Goal: Use online tool/utility: Utilize a website feature to perform a specific function

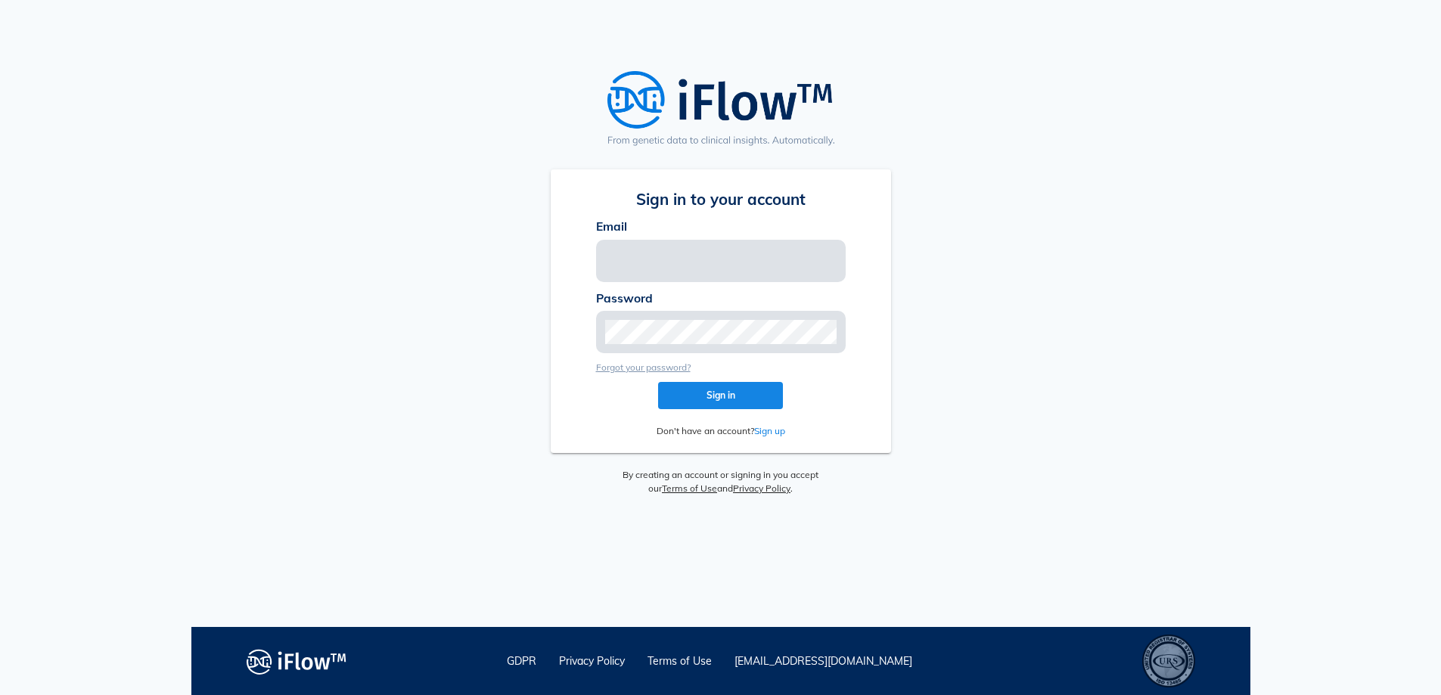
type input "[EMAIL_ADDRESS][PERSON_NAME][DOMAIN_NAME]"
click at [697, 387] on button "Sign in" at bounding box center [720, 395] width 125 height 27
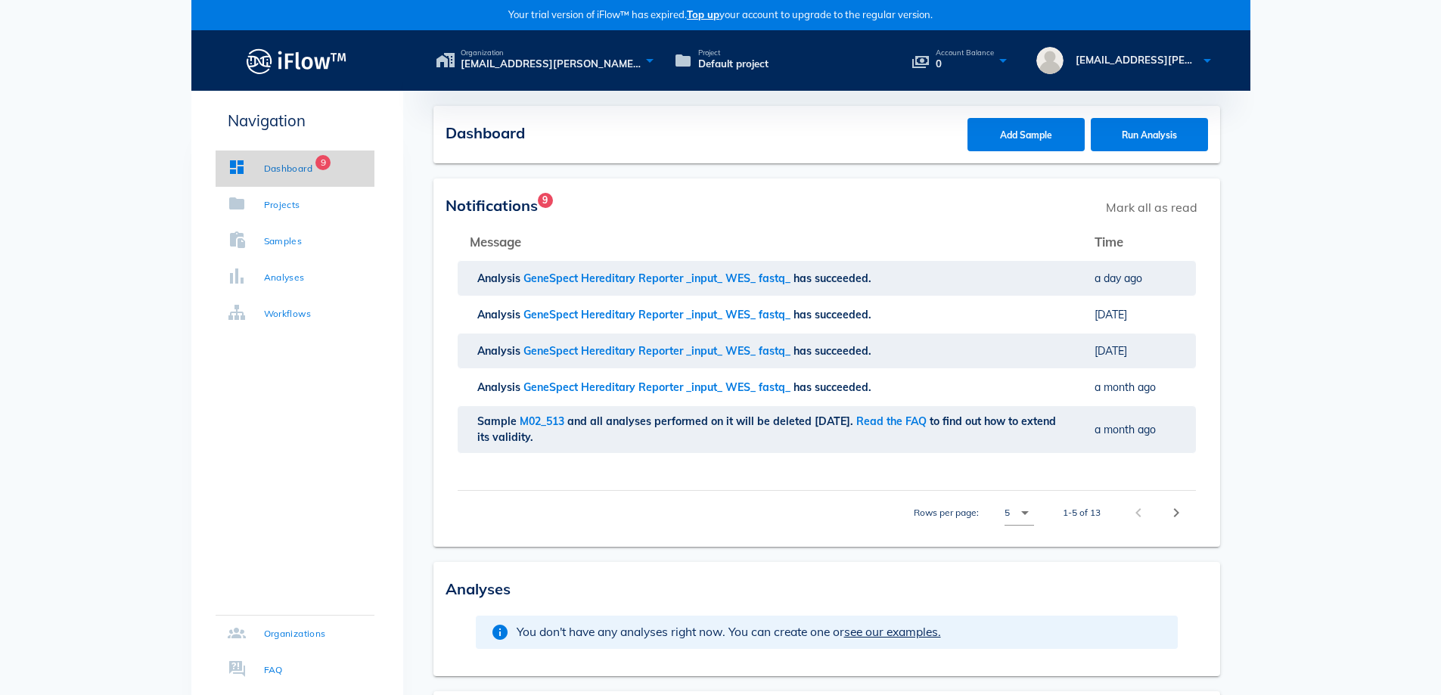
click at [285, 172] on div "Dashboard" at bounding box center [288, 168] width 49 height 15
click at [295, 244] on div "Samples" at bounding box center [283, 241] width 39 height 15
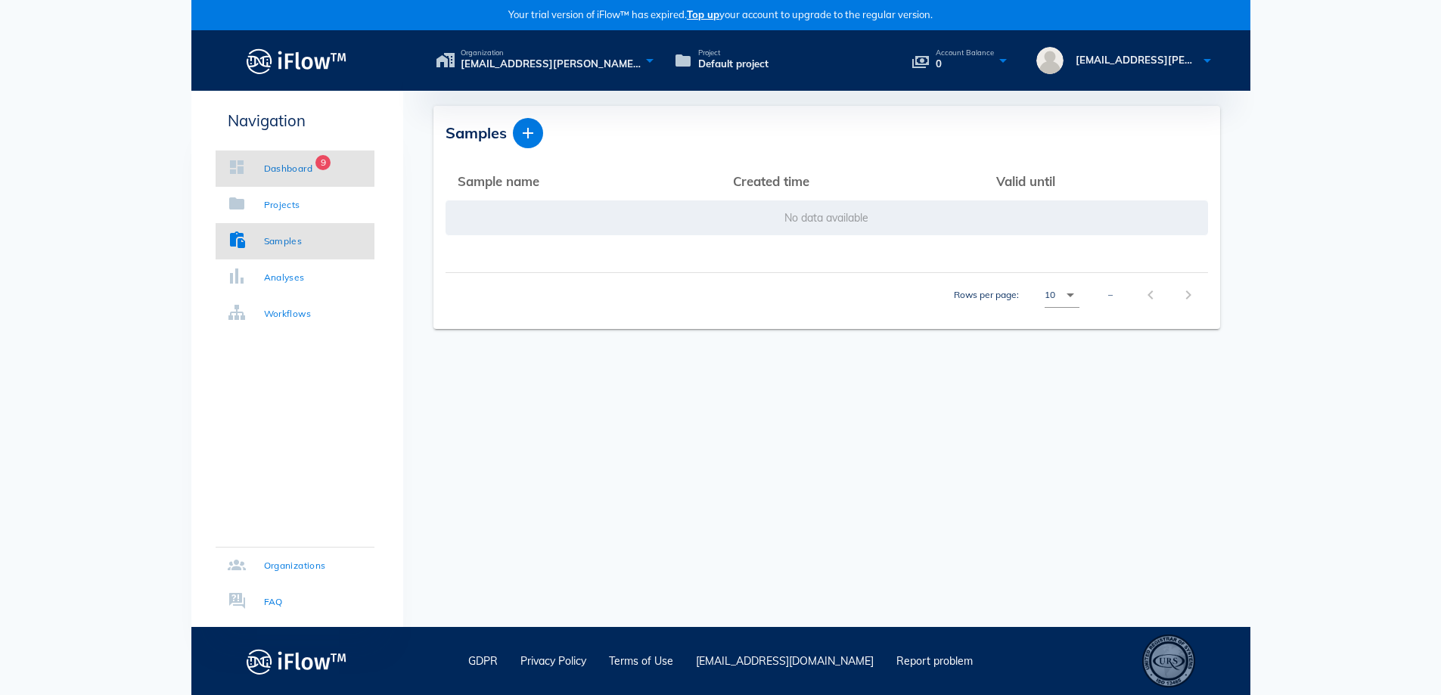
click at [264, 169] on div "Dashboard" at bounding box center [288, 168] width 49 height 15
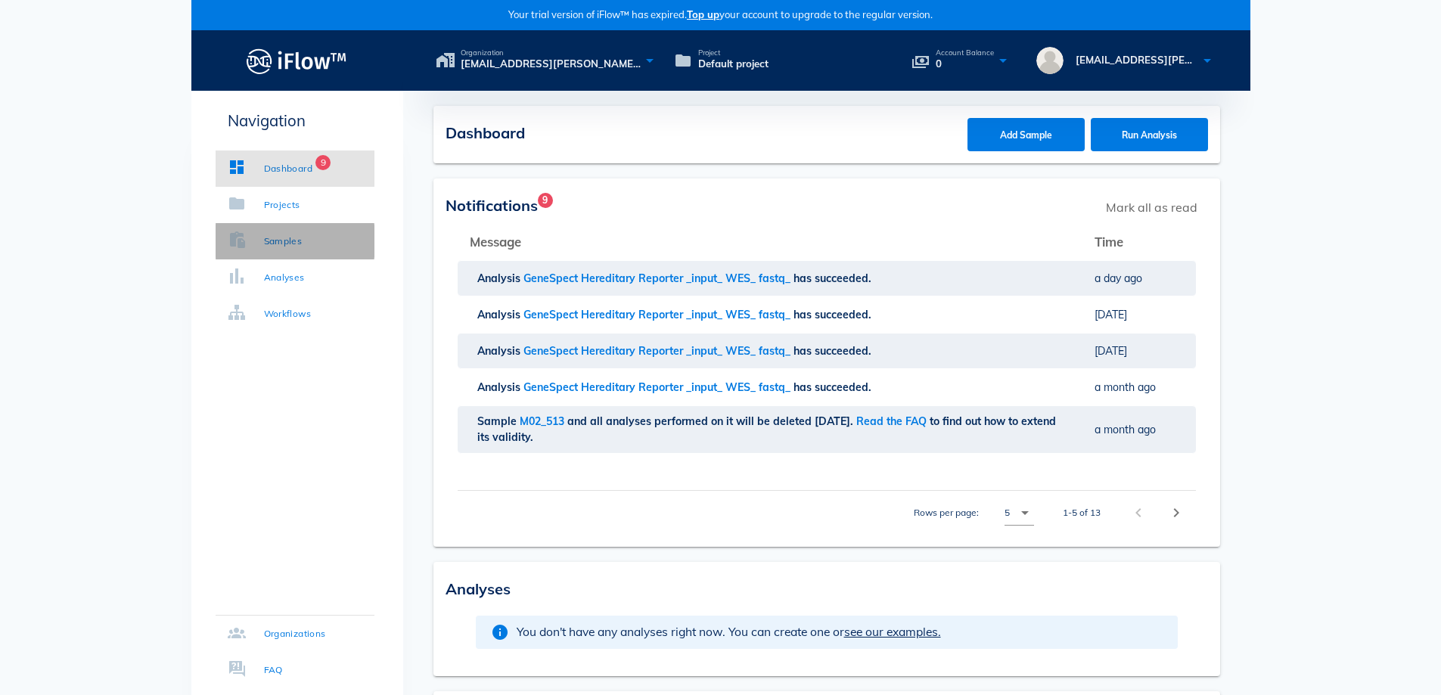
click at [272, 230] on link "Samples" at bounding box center [295, 241] width 159 height 36
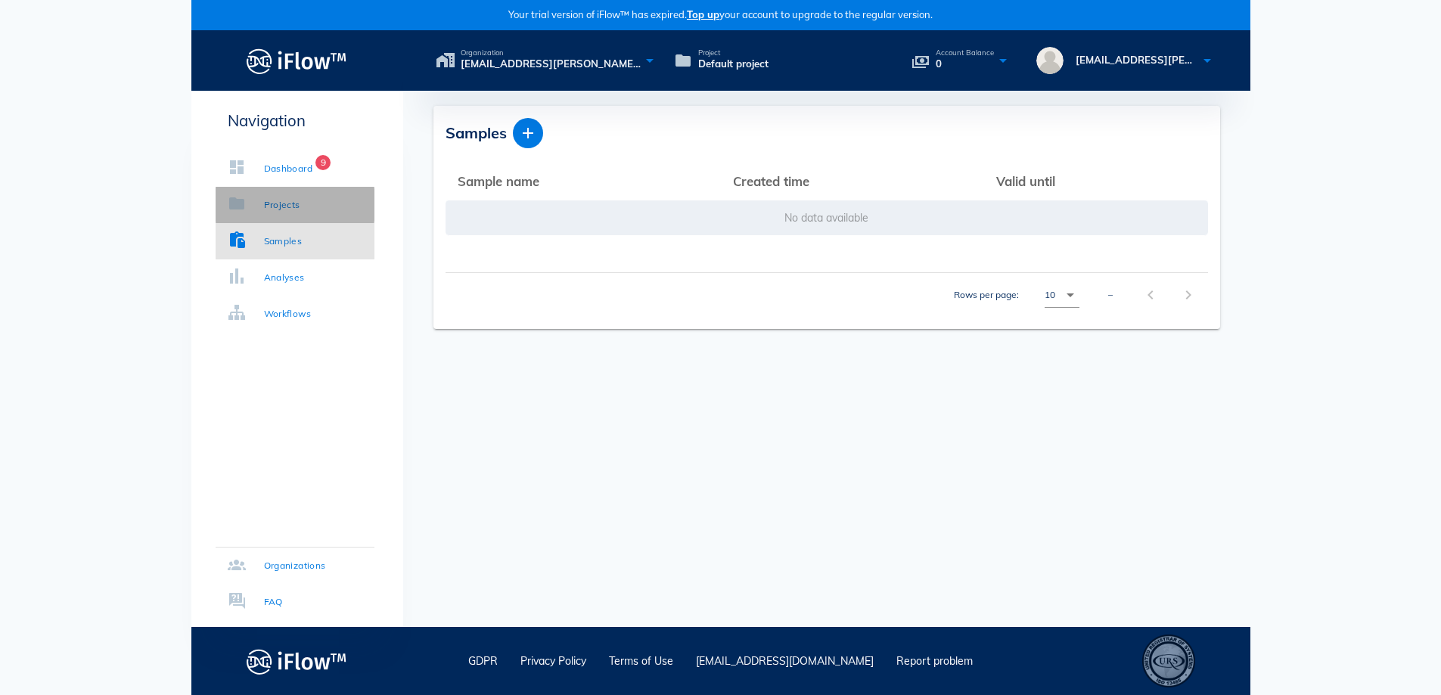
click at [278, 200] on div "Projects" at bounding box center [282, 204] width 36 height 15
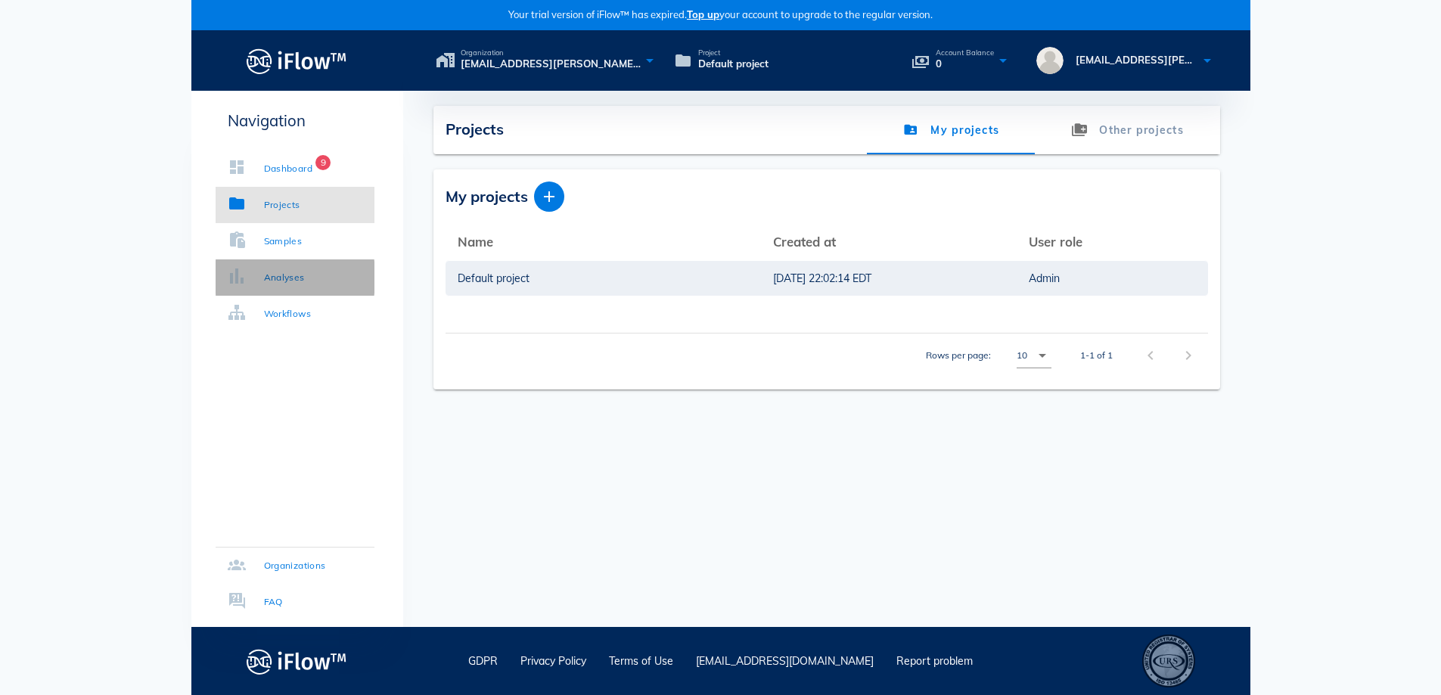
click at [300, 278] on div "Analyses" at bounding box center [284, 277] width 41 height 15
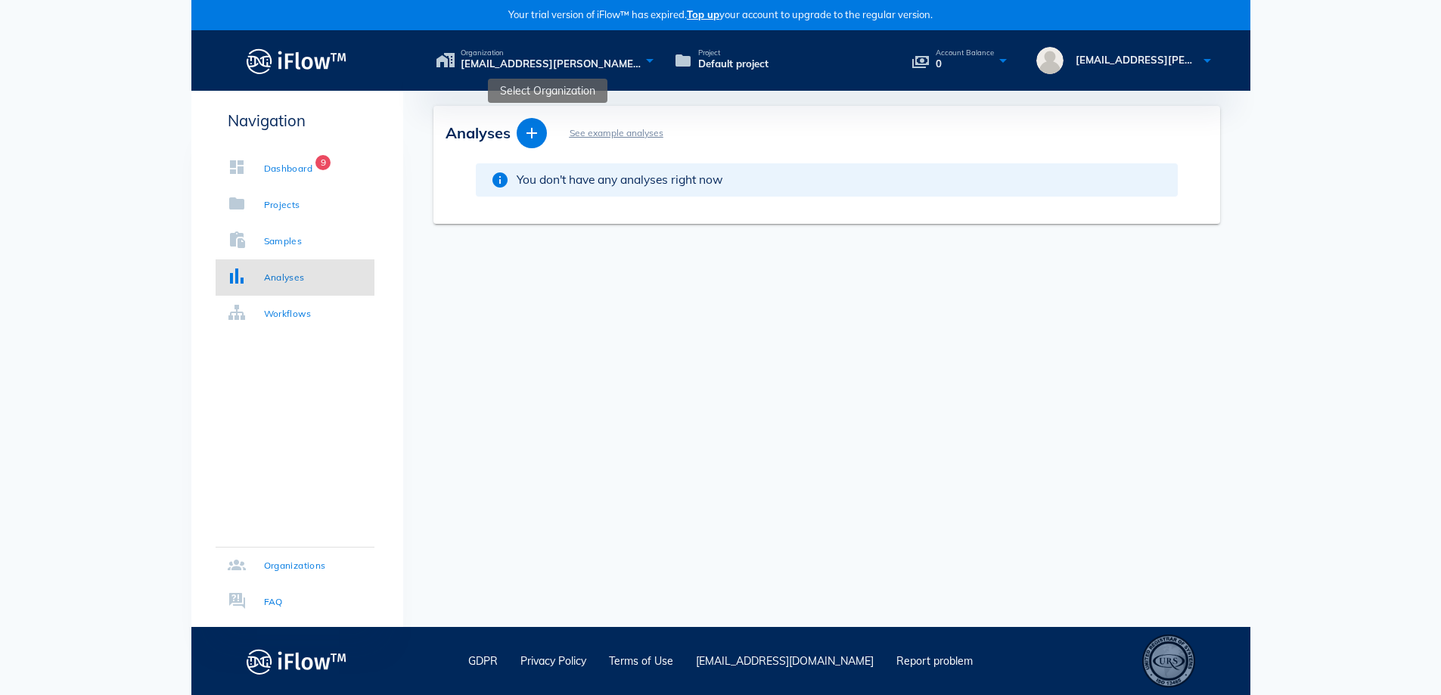
click at [522, 61] on span "noroozi.mahnaz@gmail.com's organization" at bounding box center [551, 64] width 180 height 15
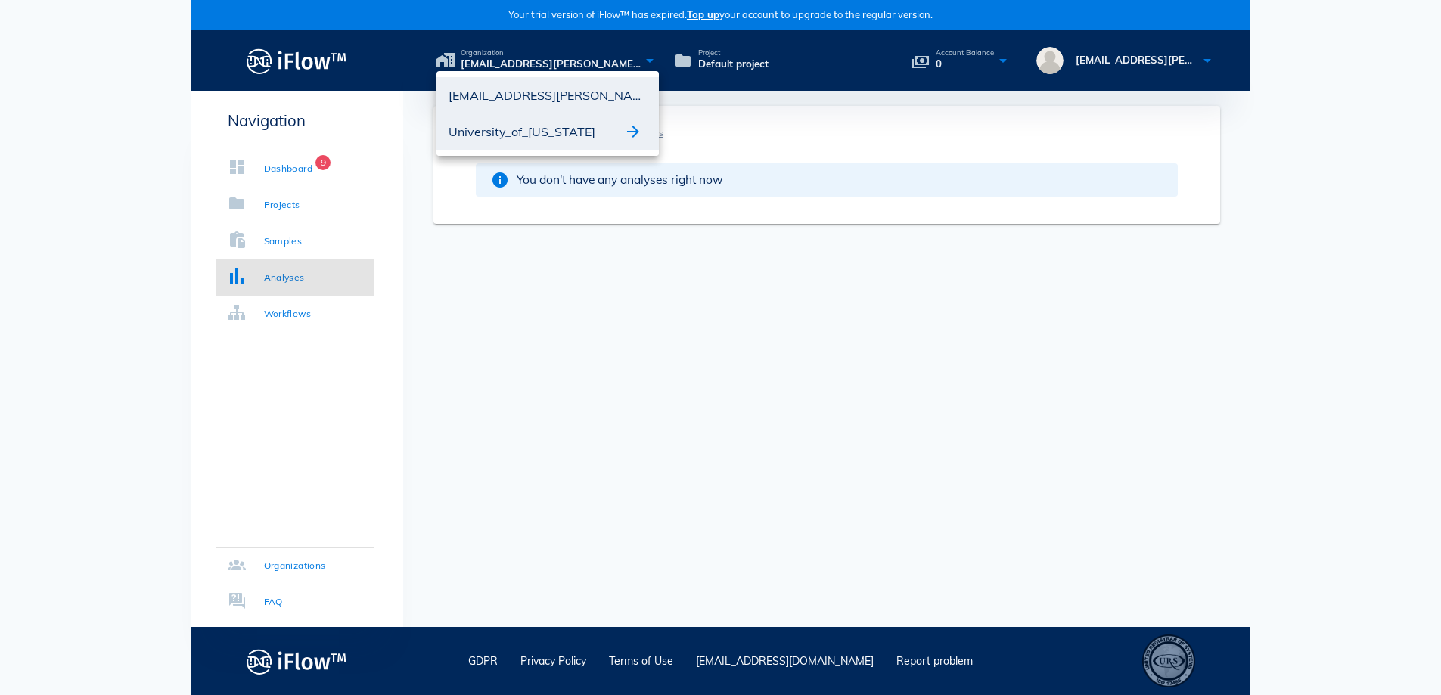
click at [528, 128] on div "University_of_[US_STATE]" at bounding box center [536, 132] width 175 height 24
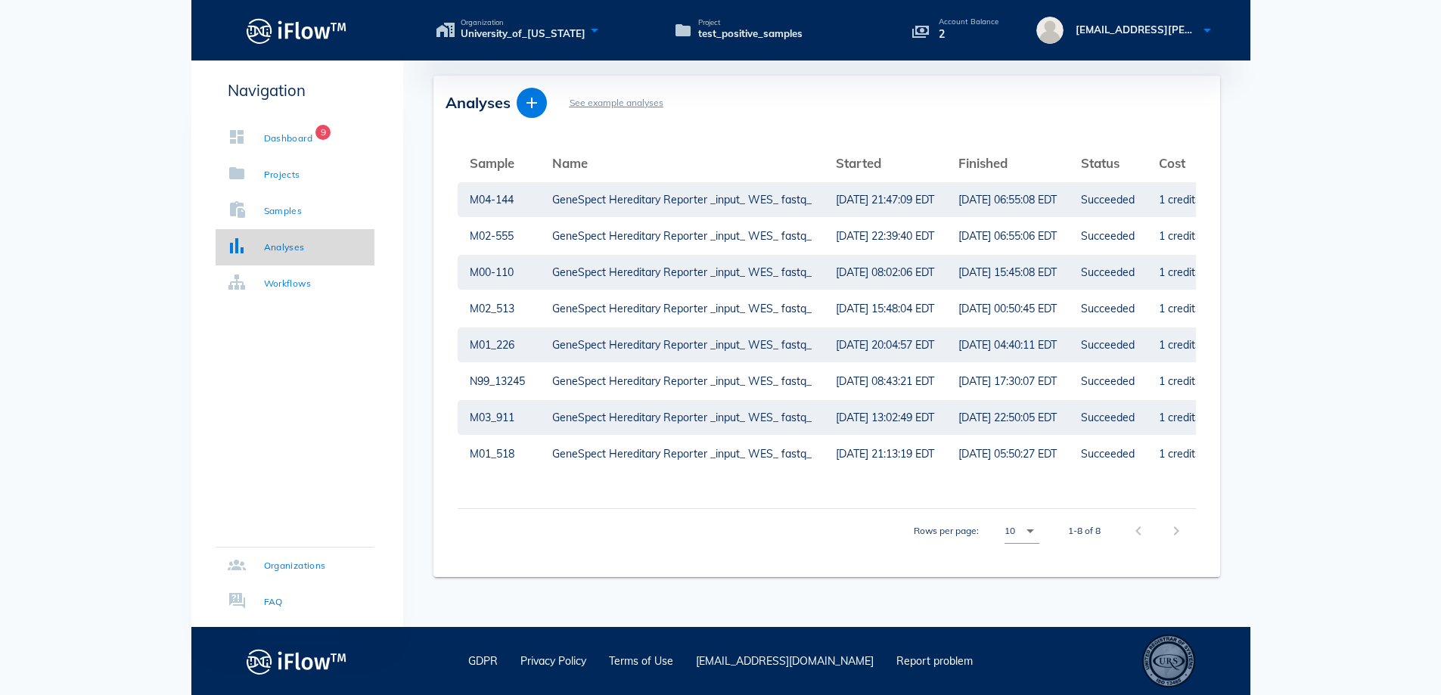
click at [300, 246] on div "Analyses" at bounding box center [284, 247] width 41 height 15
click at [705, 202] on div "GeneSpect Hereditary Reporter _input_ WES_ fastq_" at bounding box center [681, 199] width 259 height 35
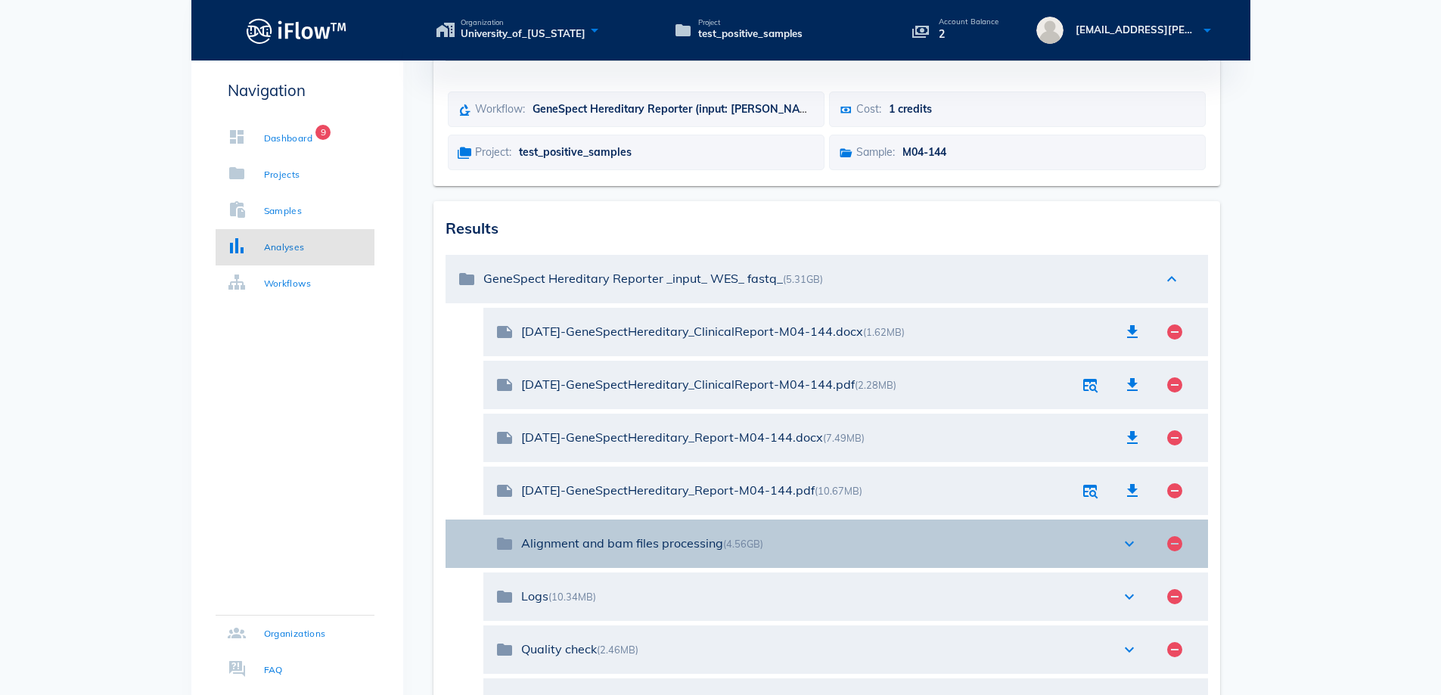
scroll to position [151, 0]
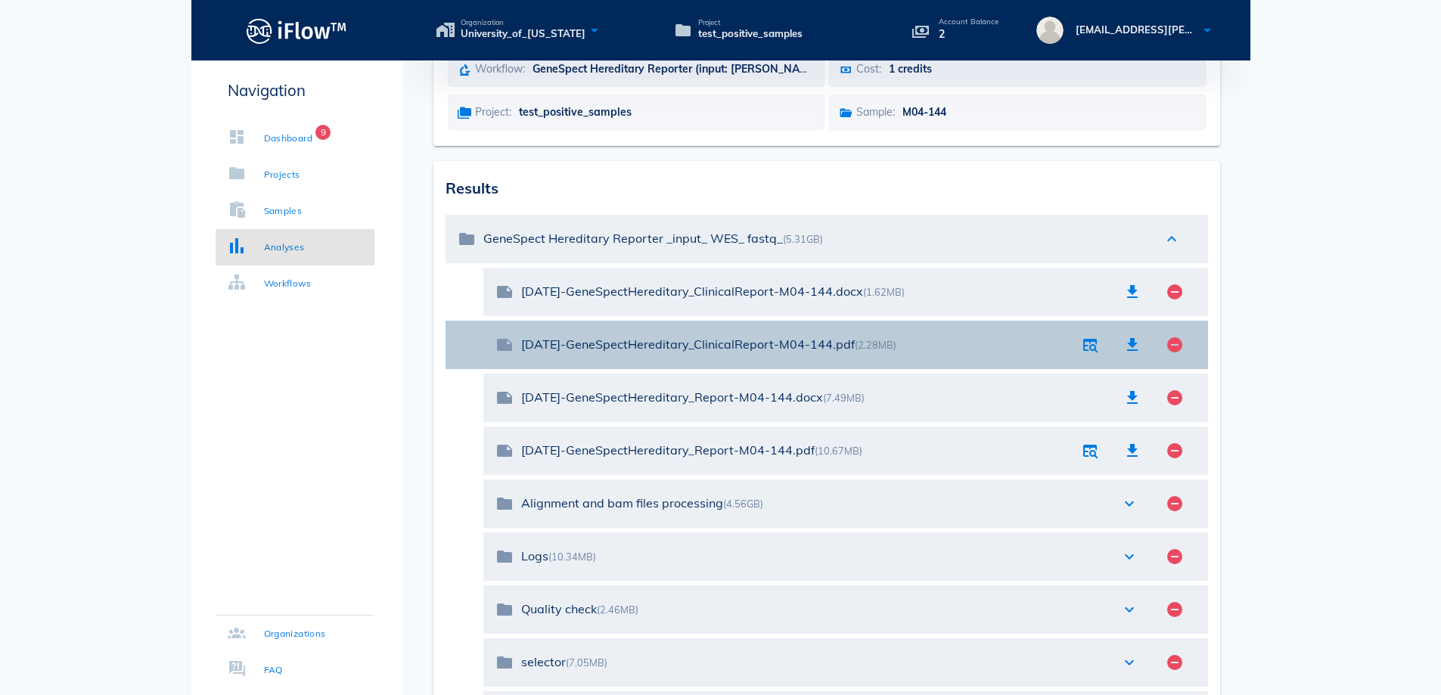
click at [739, 340] on div "09-25-2025-GeneSpectHereditary_ClinicalReport-M04-144.pdf (2.28MB)" at bounding box center [795, 344] width 548 height 14
click at [1085, 348] on icon "button" at bounding box center [1090, 345] width 18 height 18
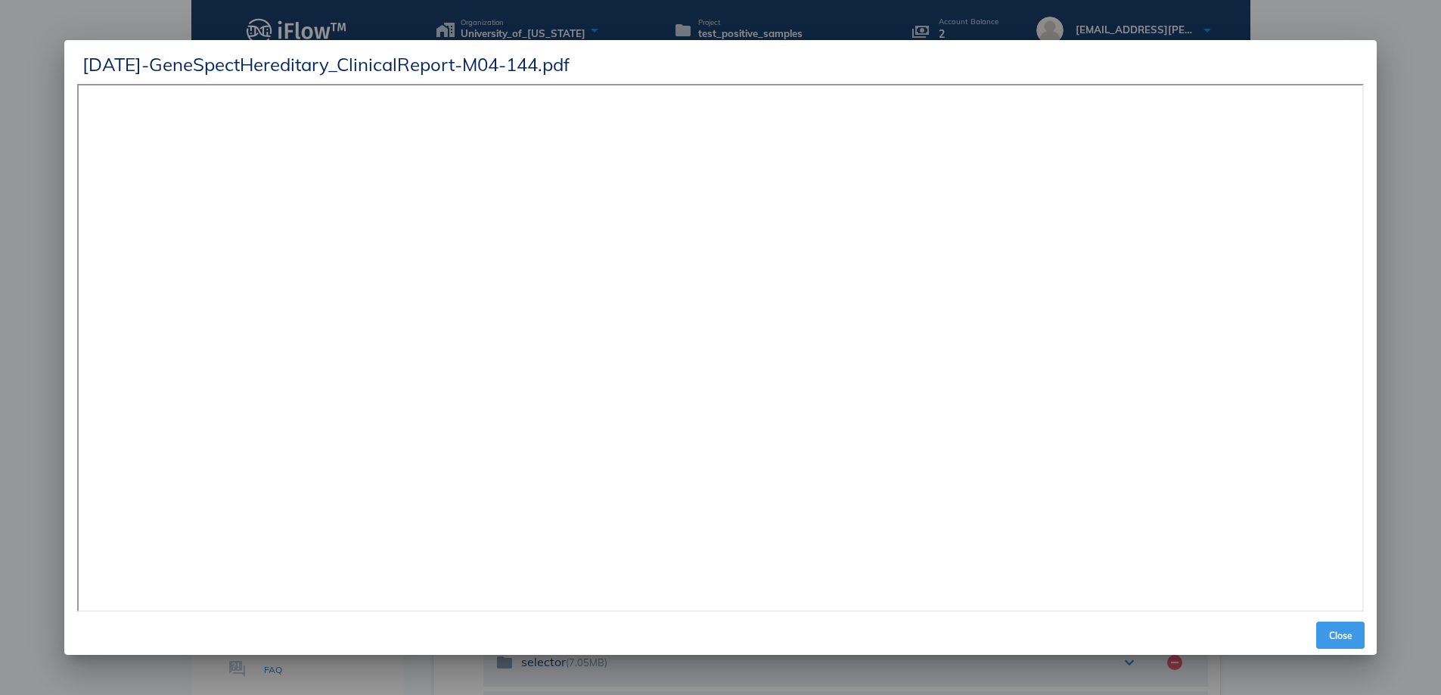
click at [1344, 630] on span "Close" at bounding box center [1340, 635] width 36 height 11
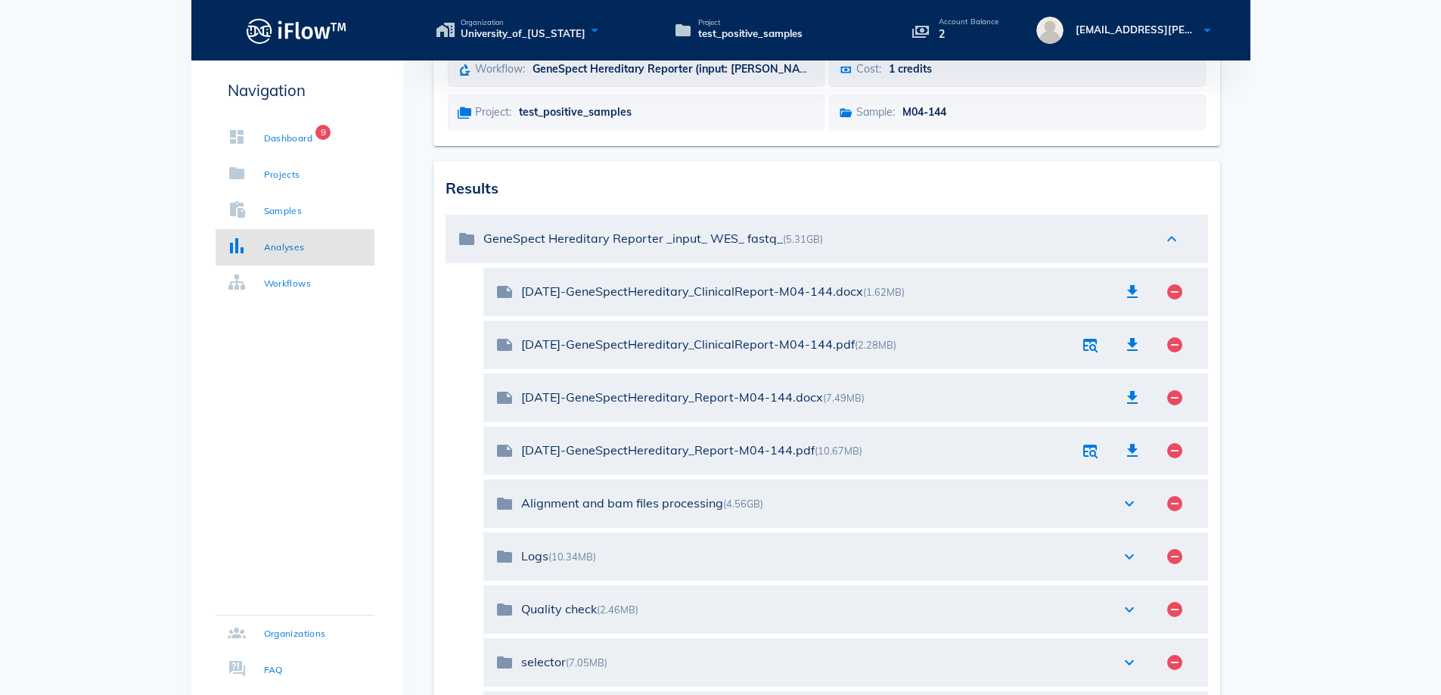
click at [1345, 387] on body "Organization University_of_Kentucky Project test_positive_samples Account Balan…" at bounding box center [720, 371] width 1441 height 1044
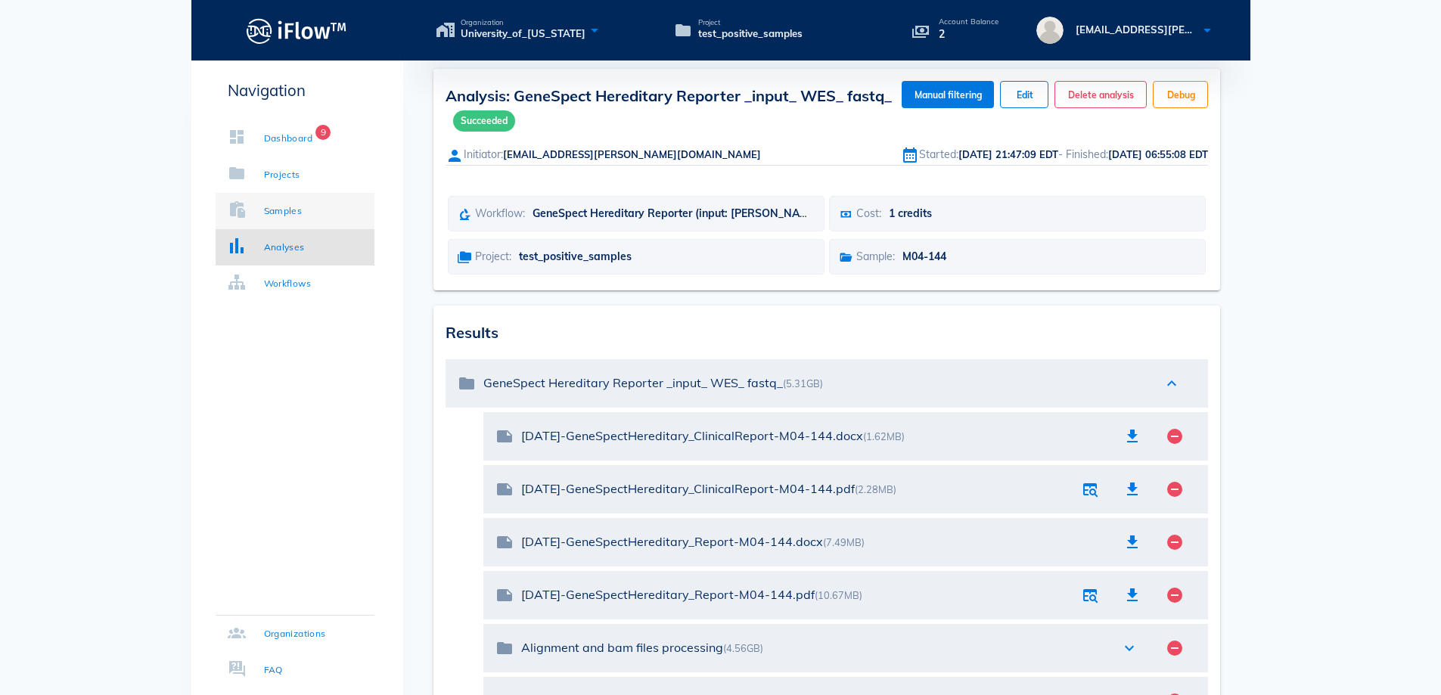
scroll to position [0, 0]
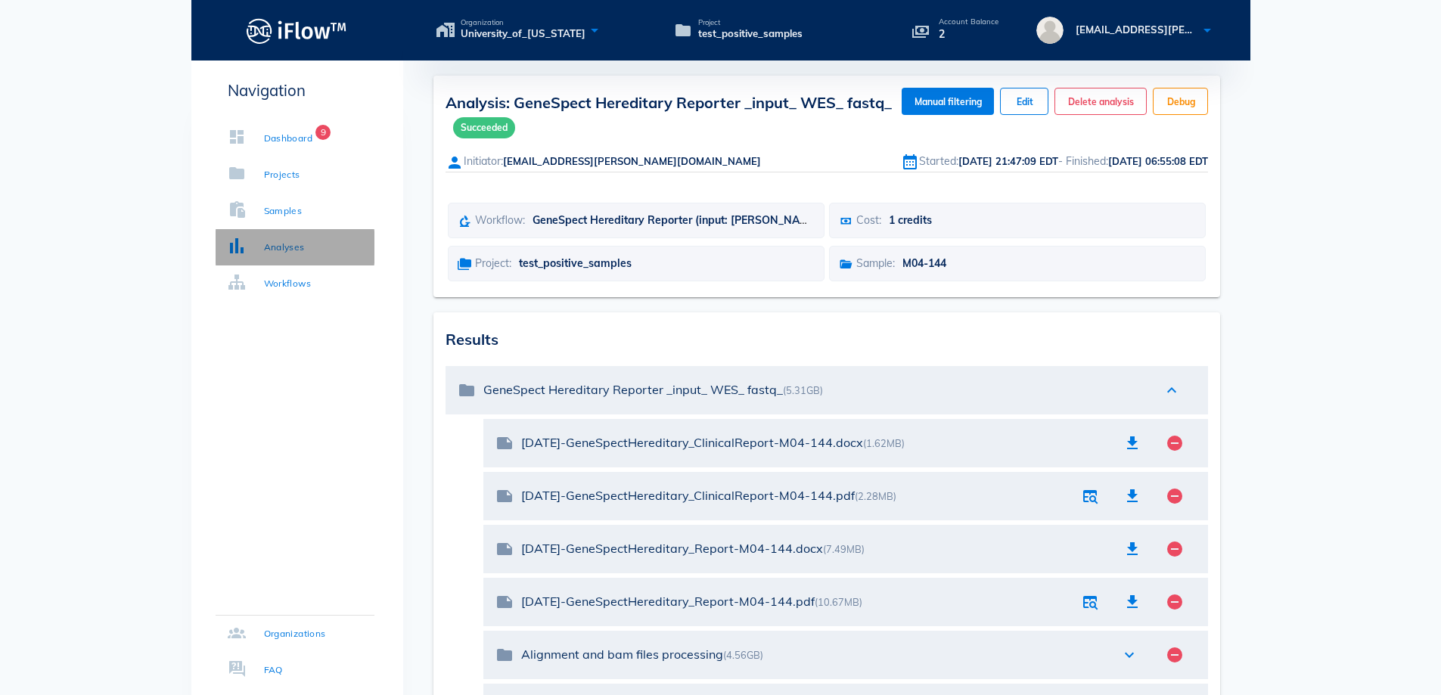
click at [253, 240] on div "Analyses" at bounding box center [266, 247] width 77 height 15
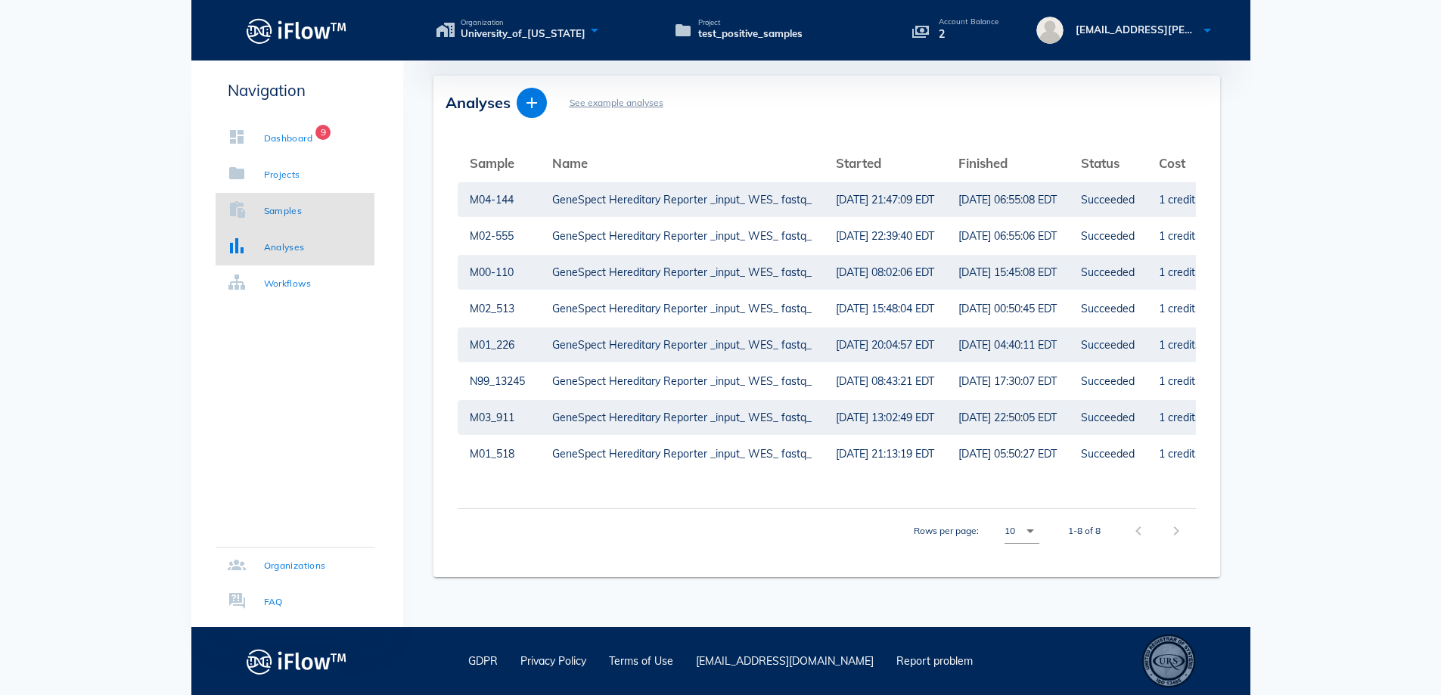
click at [249, 207] on div "Samples" at bounding box center [265, 210] width 75 height 15
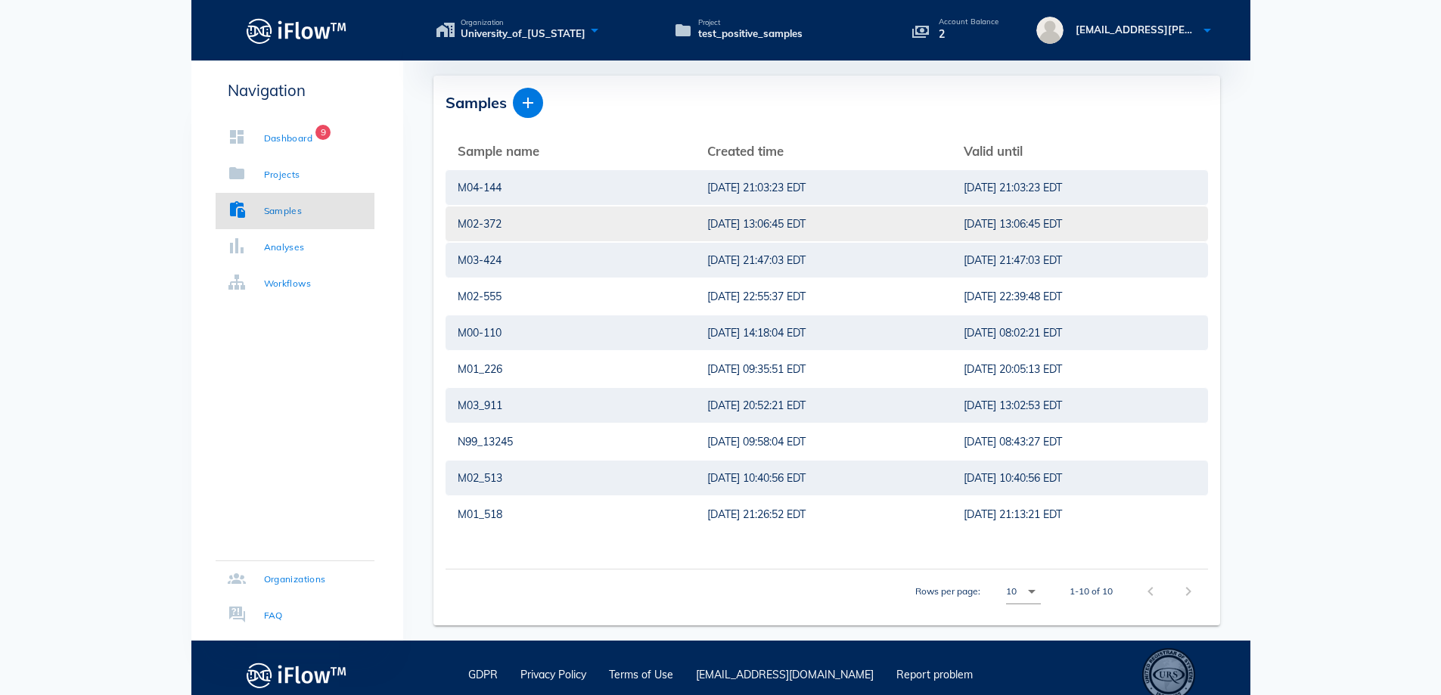
click at [707, 227] on div "9/20/2025, 13:06:45 EDT" at bounding box center [823, 224] width 232 height 35
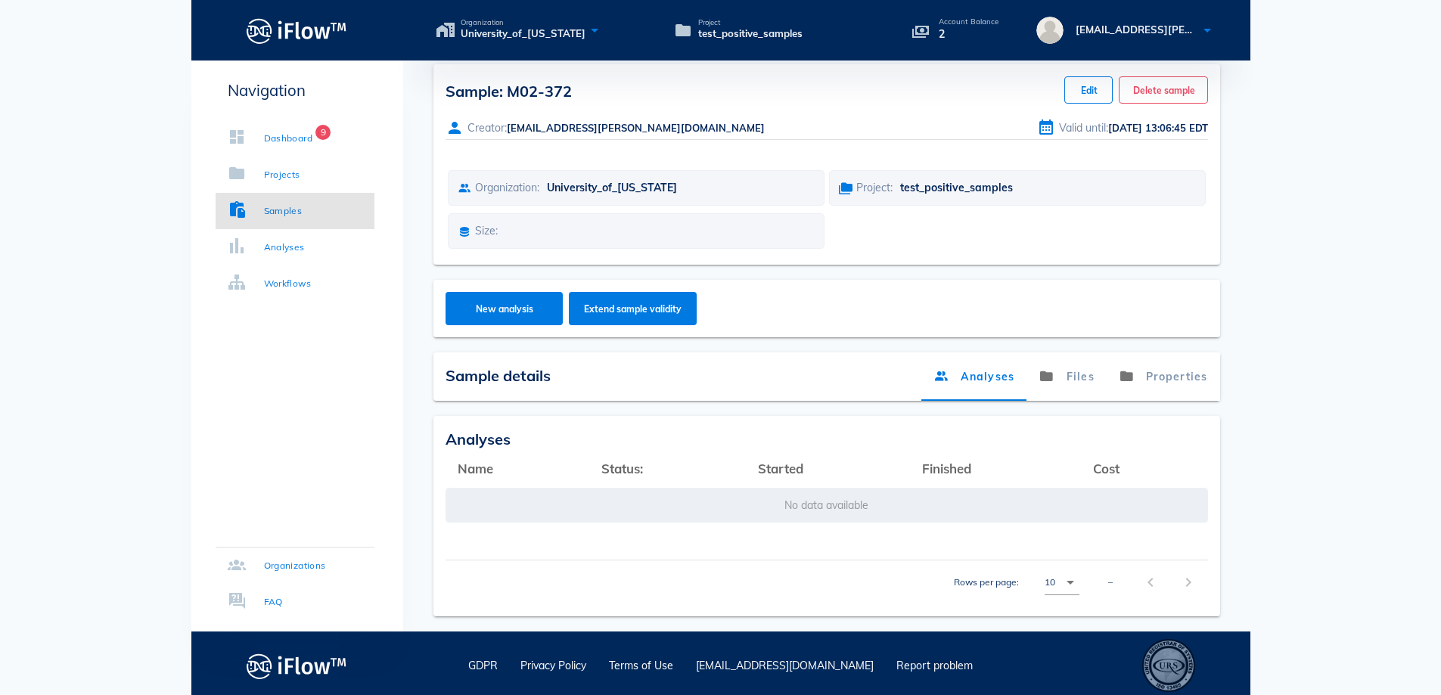
scroll to position [16, 0]
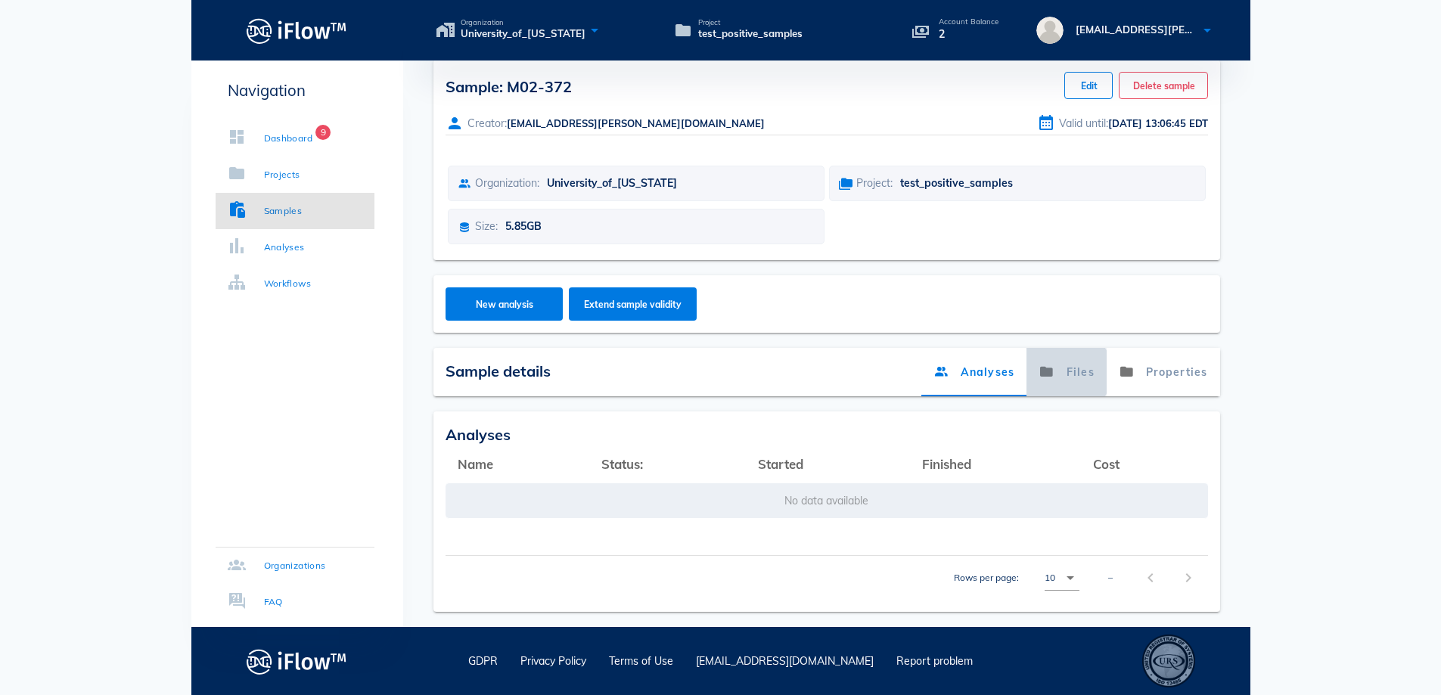
click at [1082, 368] on link "Files" at bounding box center [1066, 372] width 80 height 48
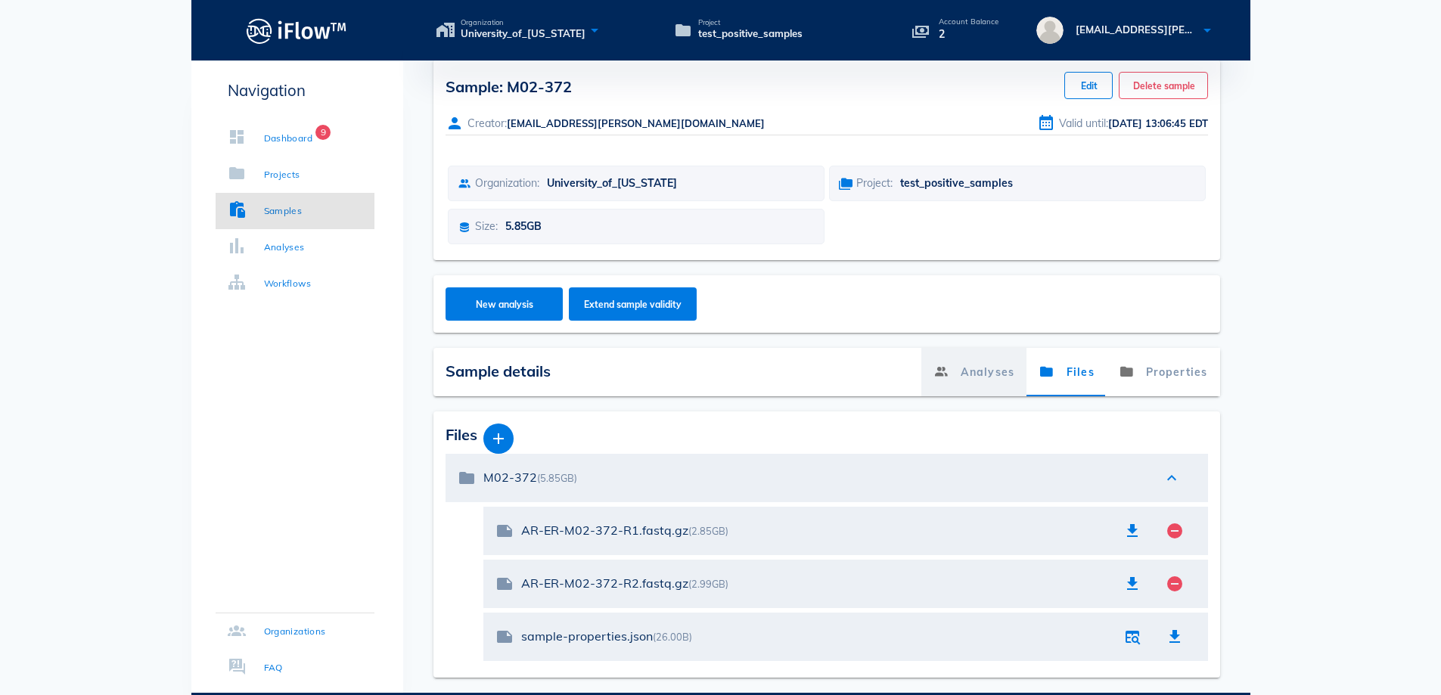
click at [973, 367] on link "Analyses" at bounding box center [973, 372] width 105 height 48
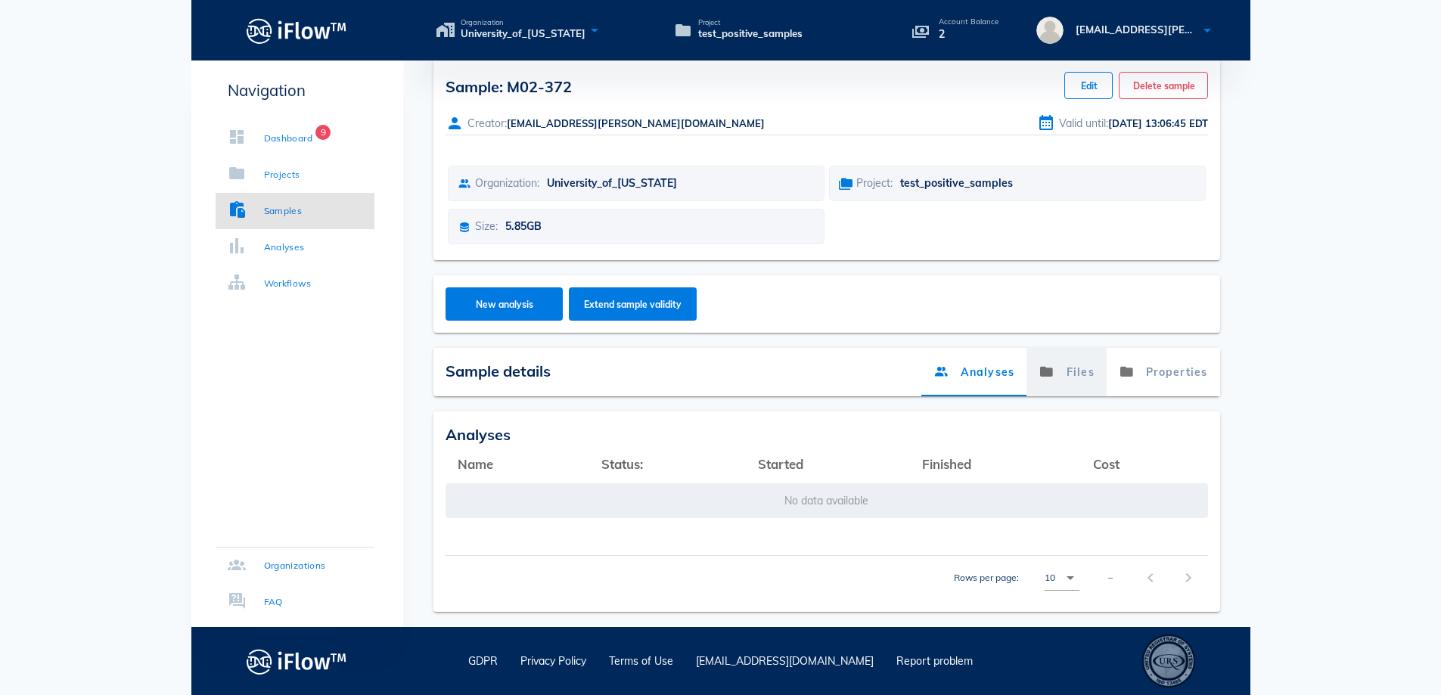
click at [1080, 359] on link "Files" at bounding box center [1066, 372] width 80 height 48
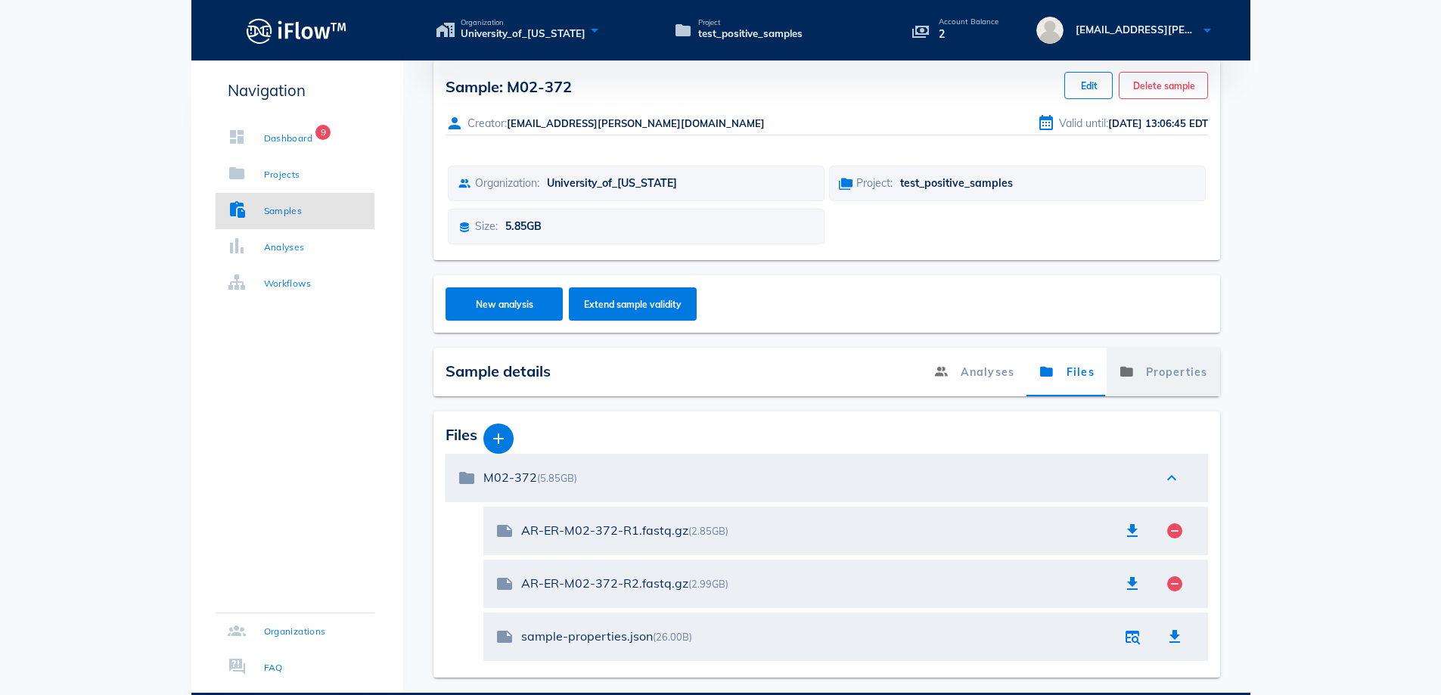
click at [1177, 371] on link "Properties" at bounding box center [1163, 372] width 113 height 48
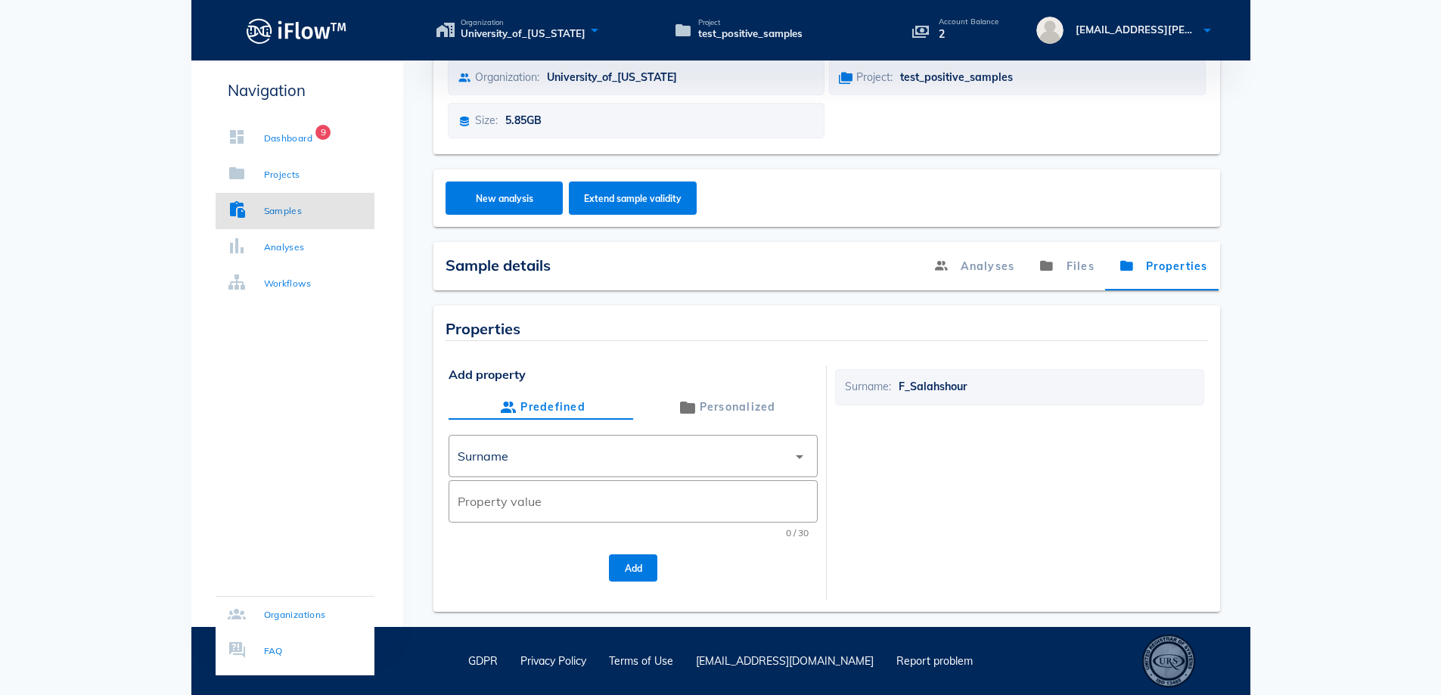
scroll to position [0, 0]
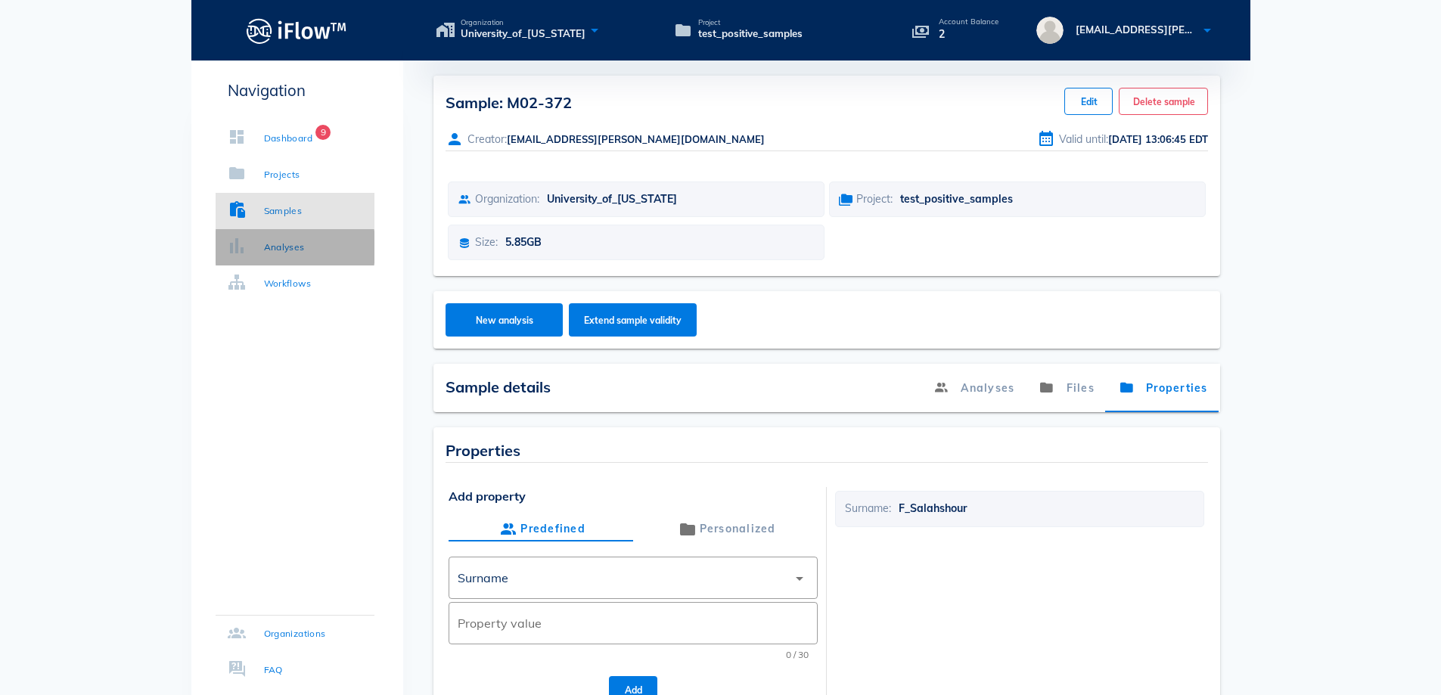
click at [269, 242] on div "Analyses" at bounding box center [284, 247] width 41 height 15
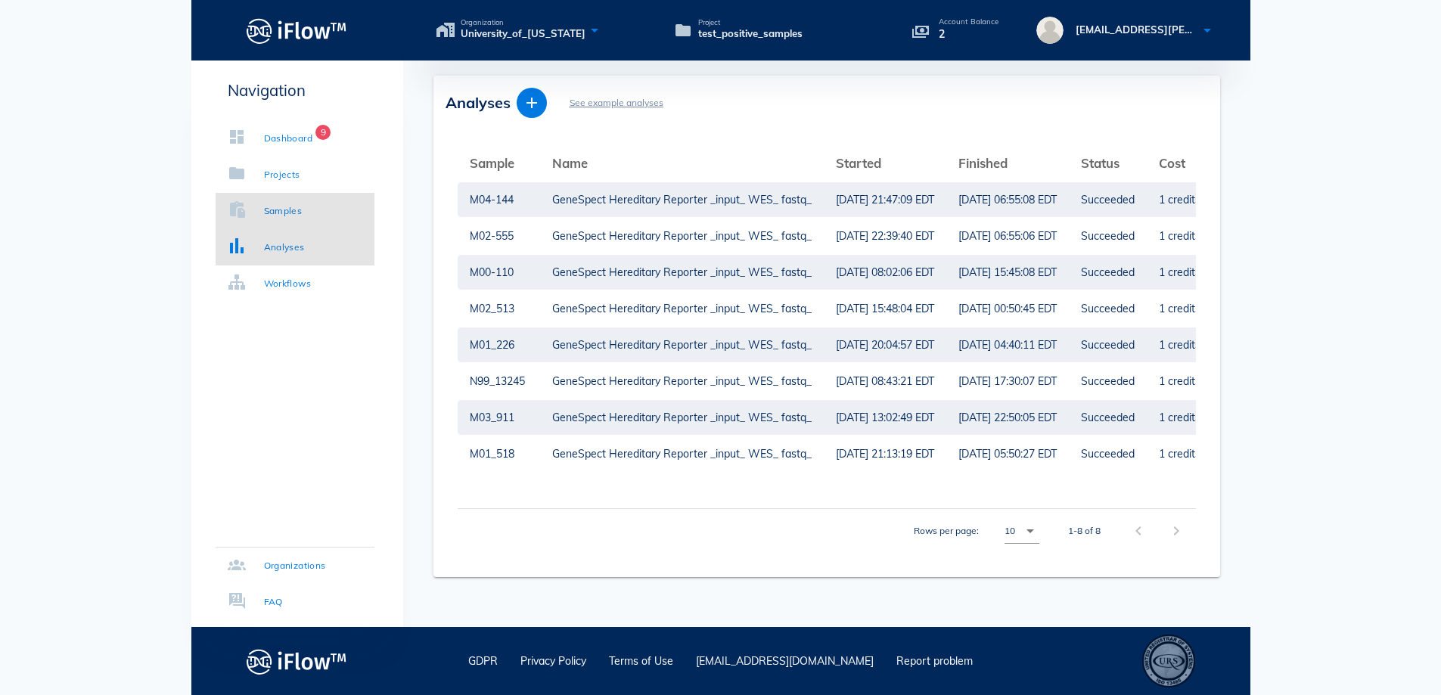
click at [297, 210] on div "Samples" at bounding box center [283, 210] width 39 height 15
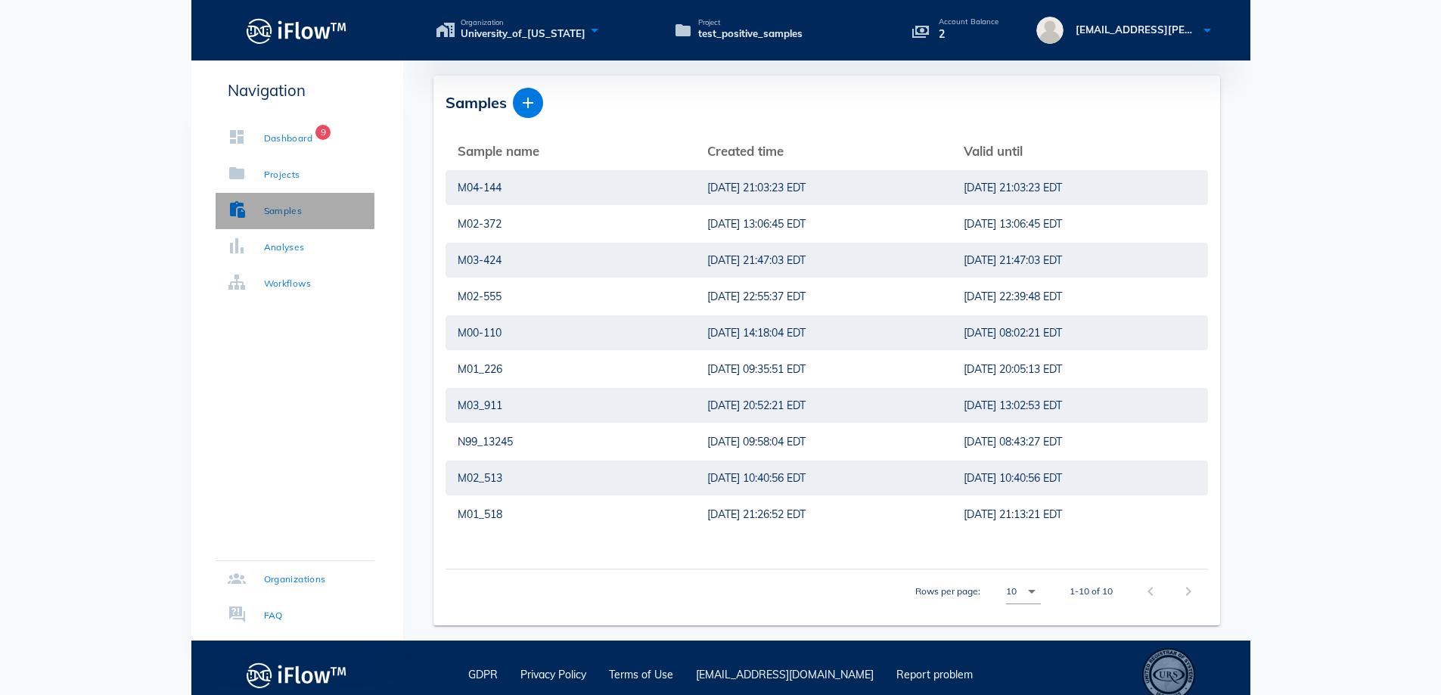
click at [311, 211] on link "Samples" at bounding box center [295, 211] width 159 height 36
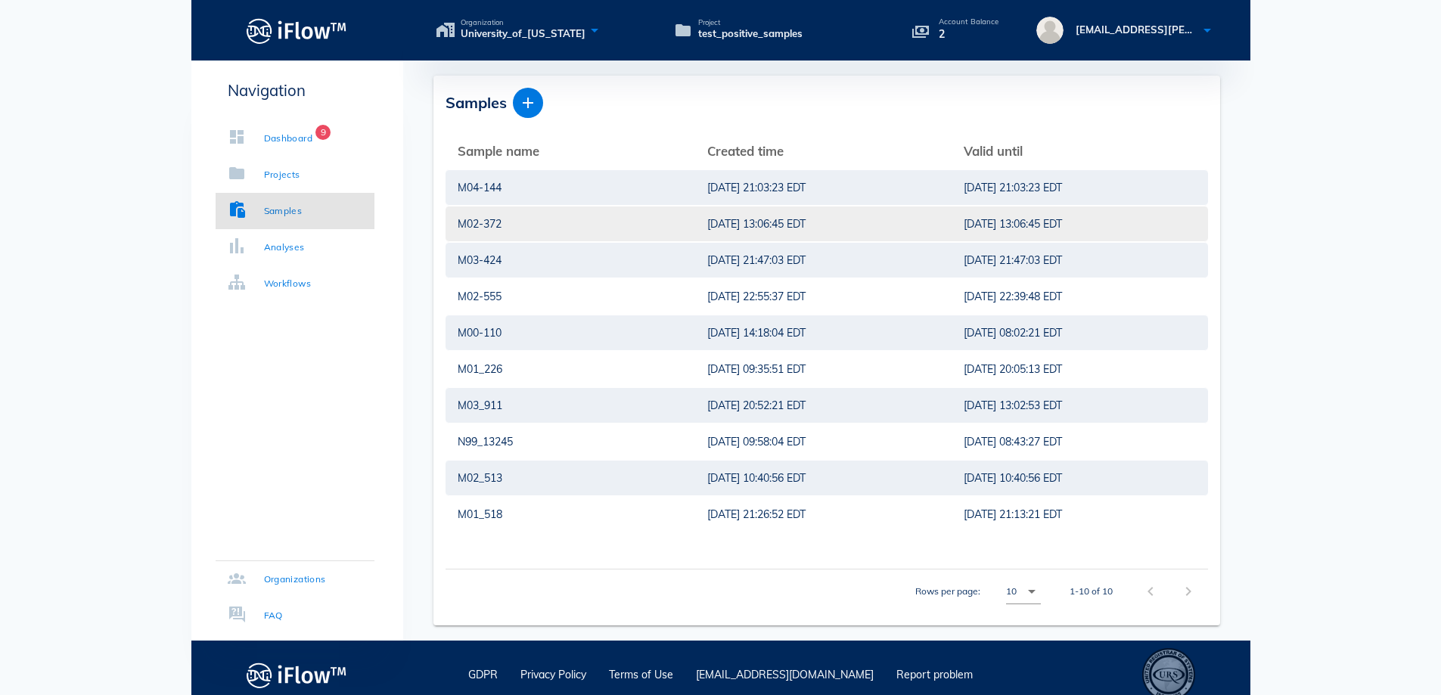
click at [548, 224] on div "M02-372" at bounding box center [570, 224] width 225 height 35
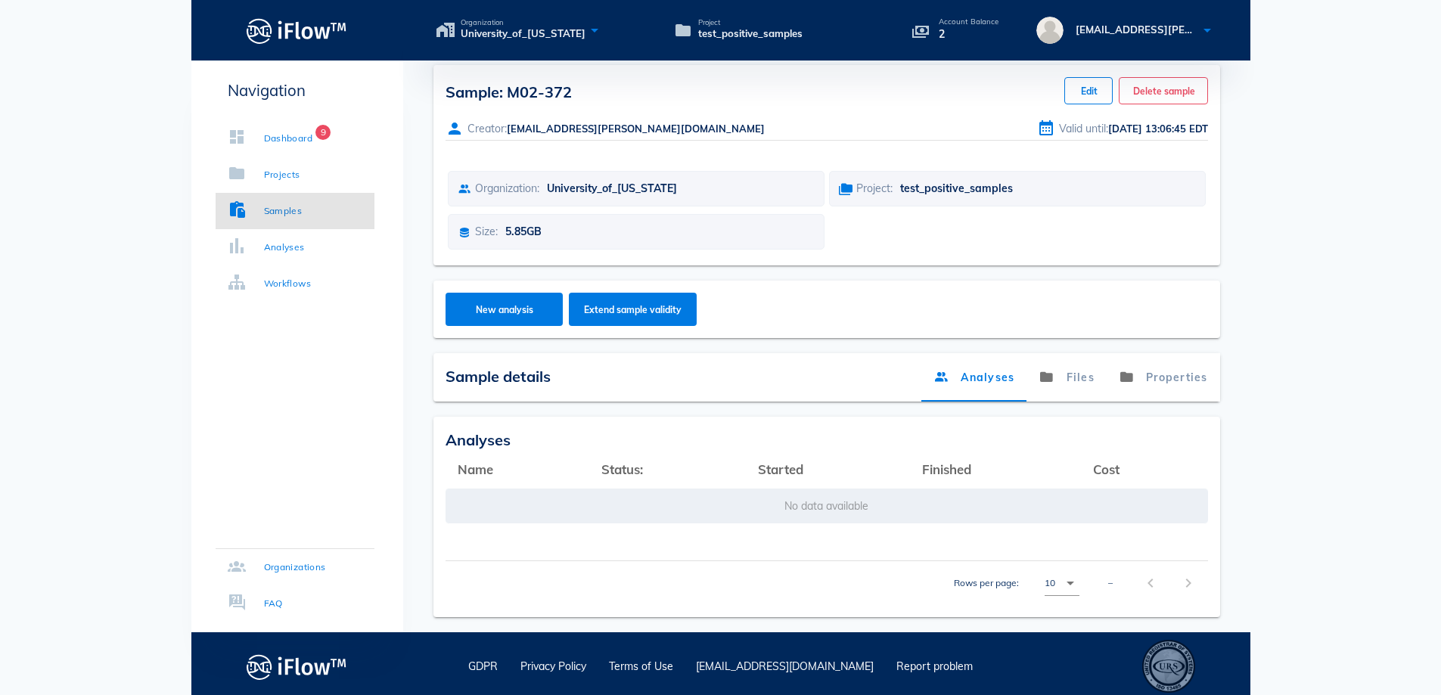
scroll to position [16, 0]
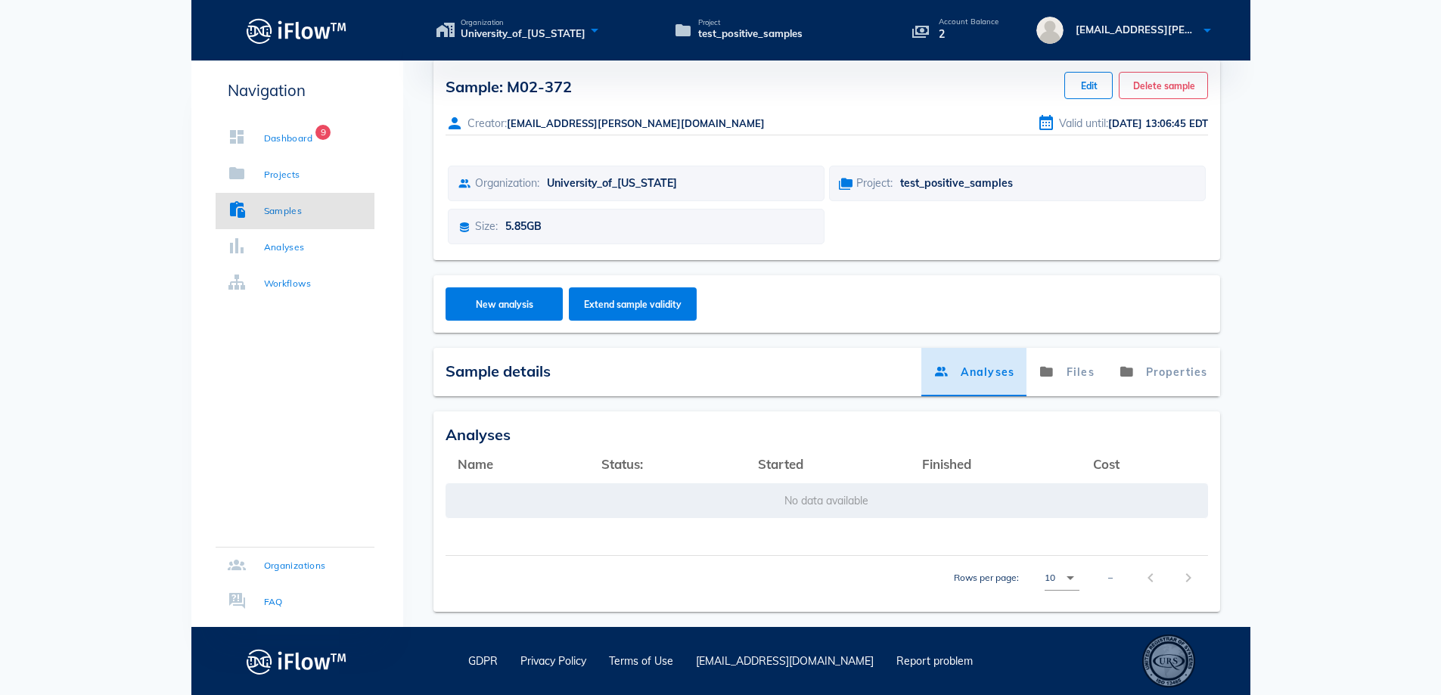
click at [987, 369] on link "Analyses" at bounding box center [973, 372] width 105 height 48
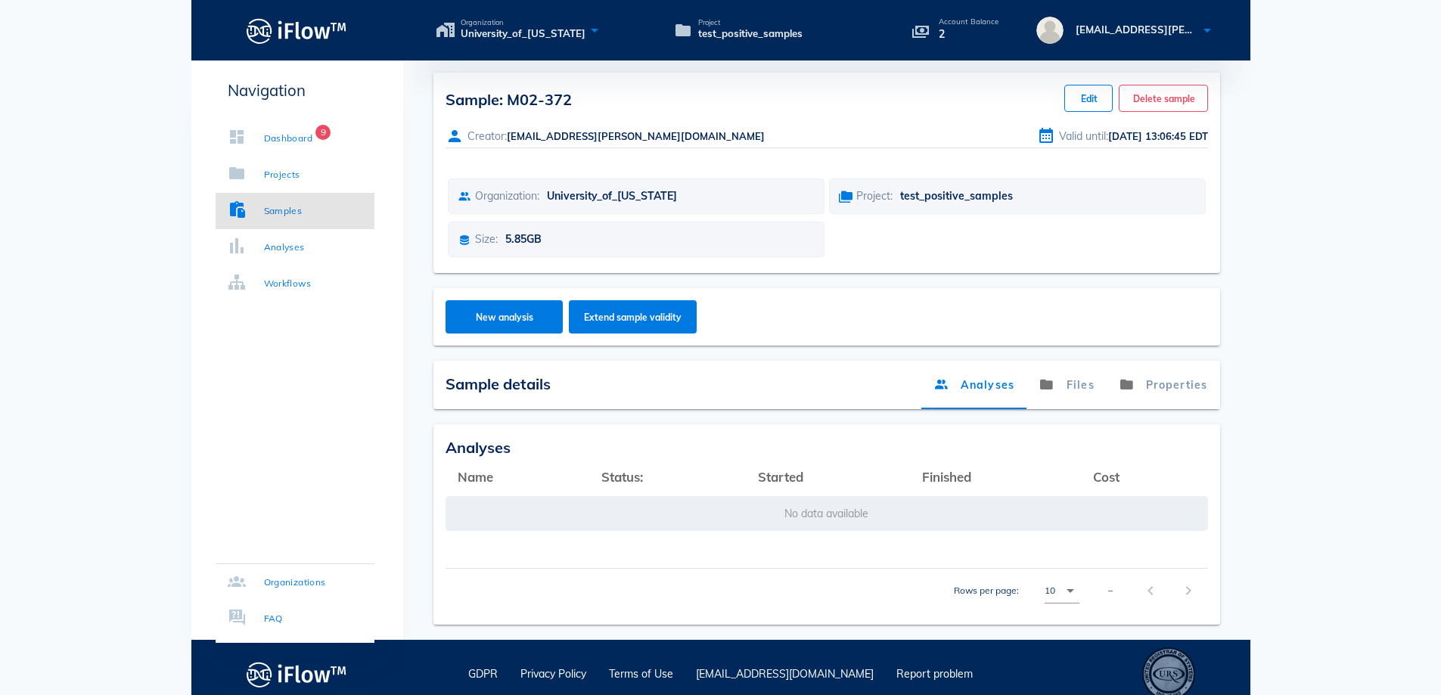
scroll to position [0, 0]
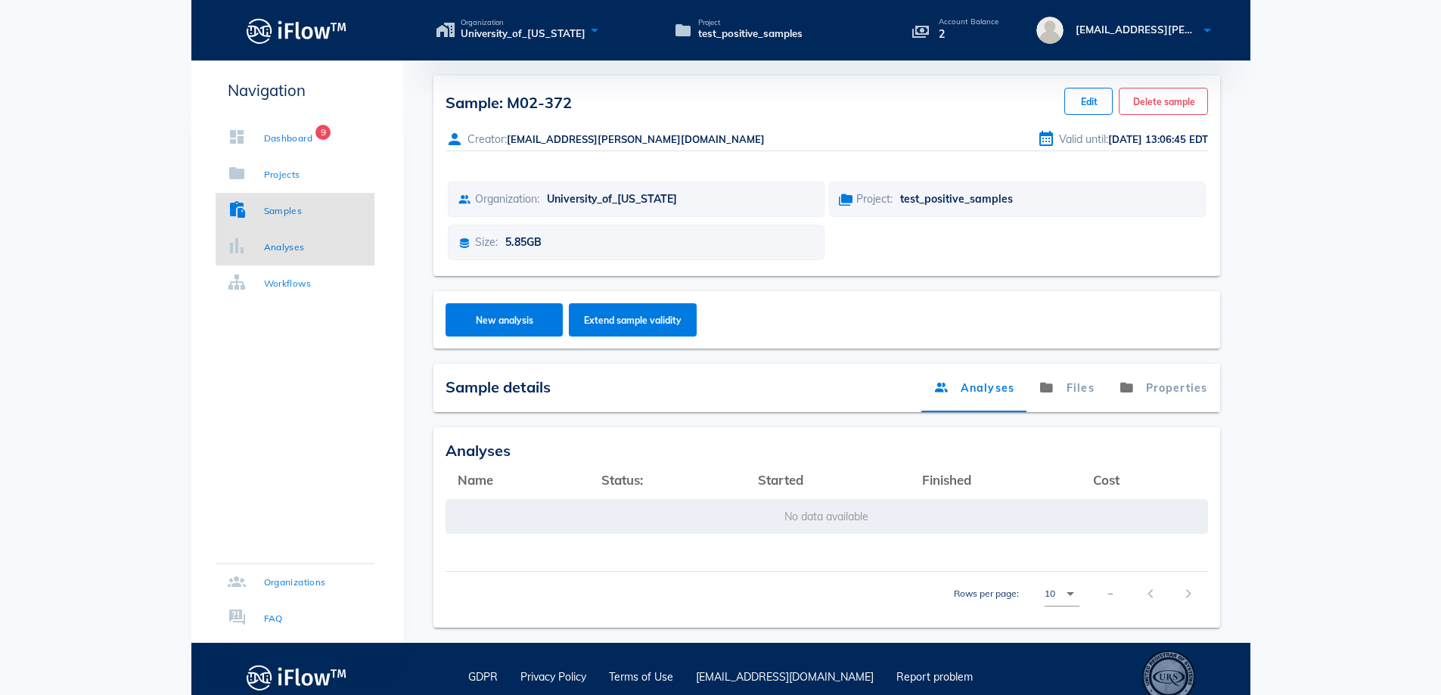
click at [281, 243] on div "Analyses" at bounding box center [284, 247] width 41 height 15
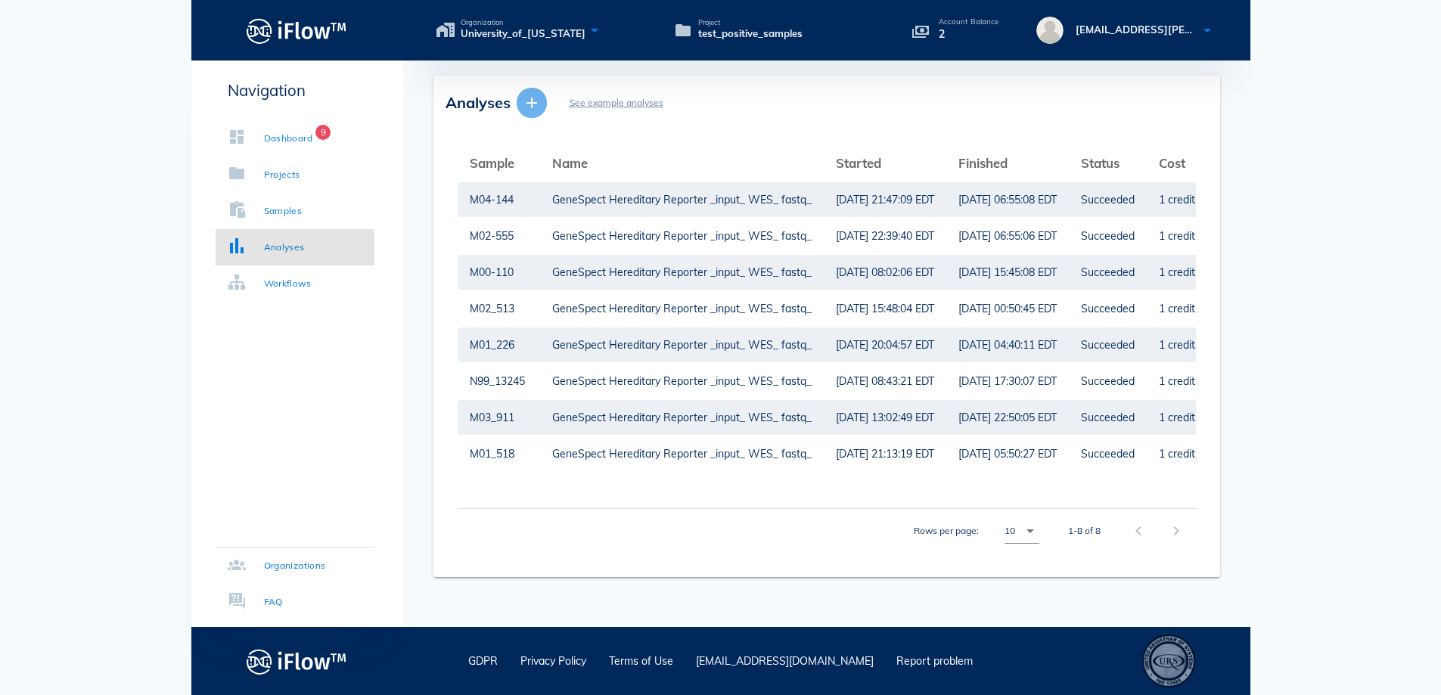
click at [534, 104] on icon "button" at bounding box center [532, 103] width 18 height 18
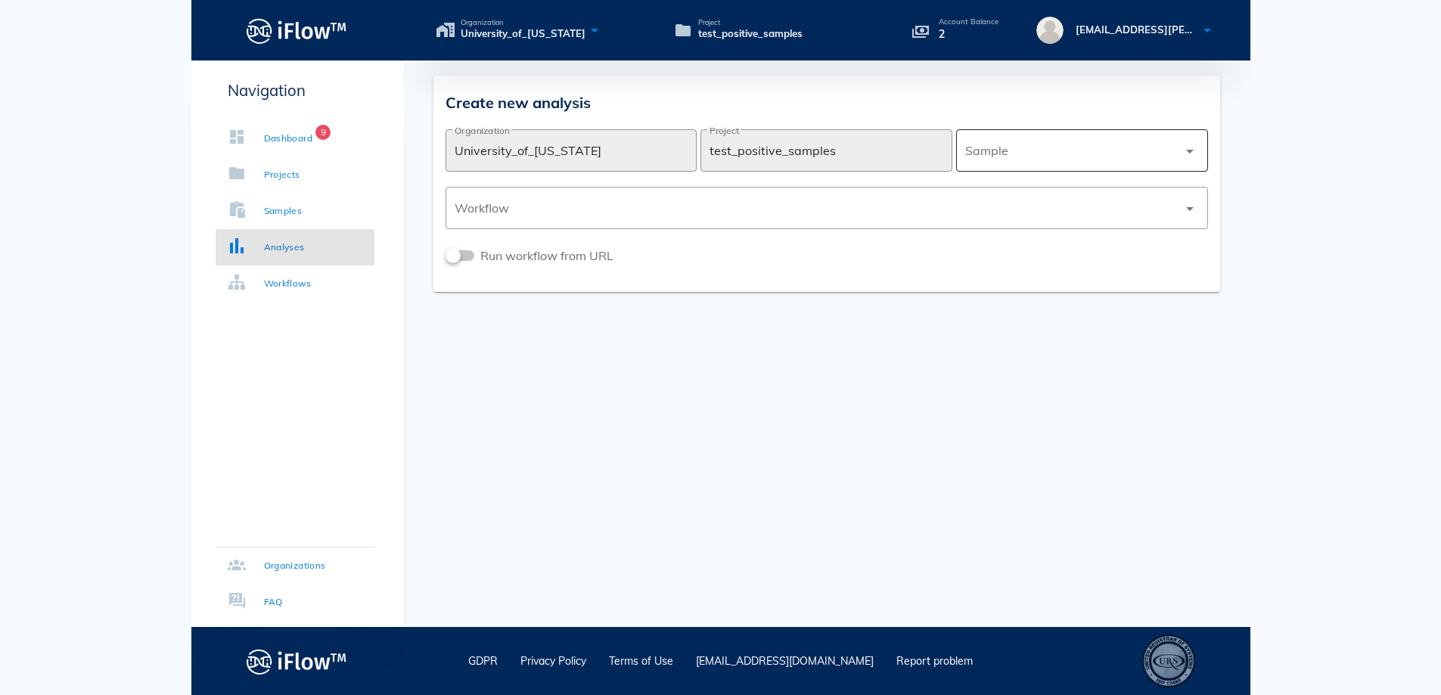
click at [1023, 159] on div at bounding box center [1071, 150] width 213 height 36
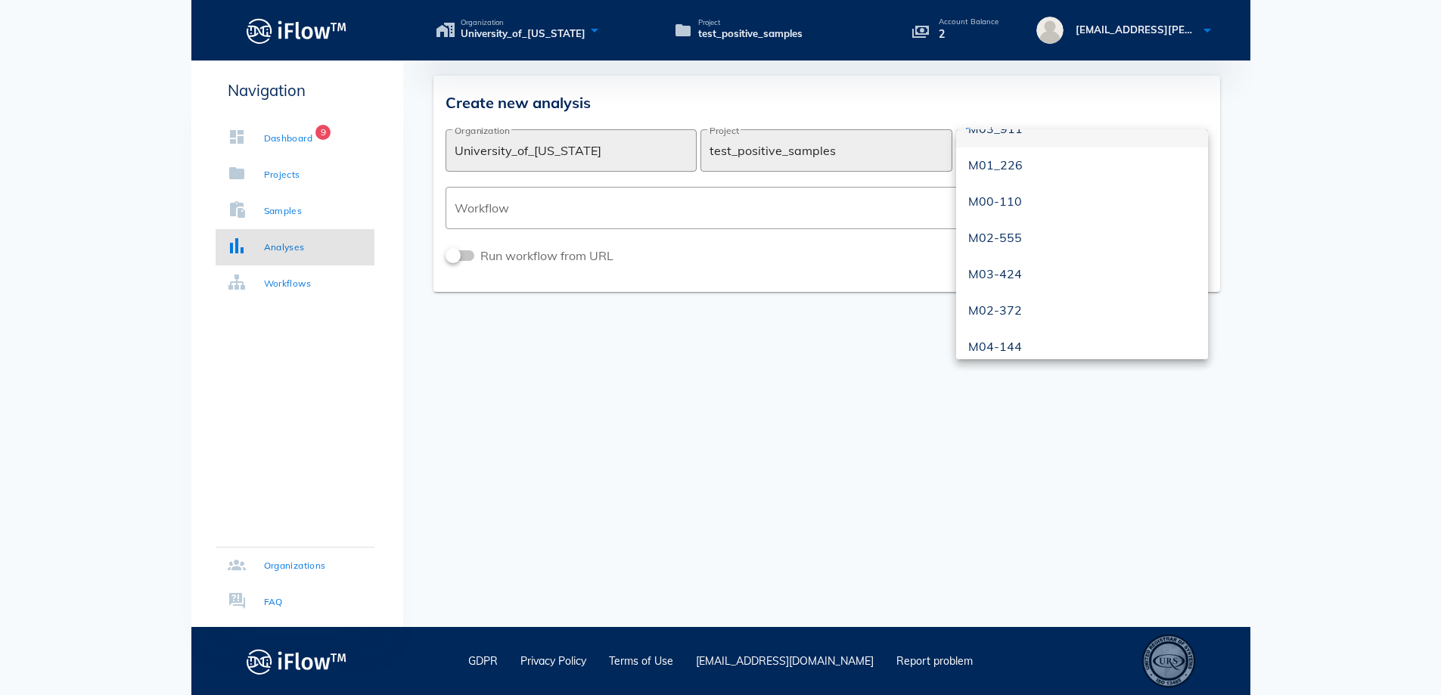
scroll to position [145, 0]
click at [1017, 298] on div "M02-372" at bounding box center [1082, 298] width 228 height 14
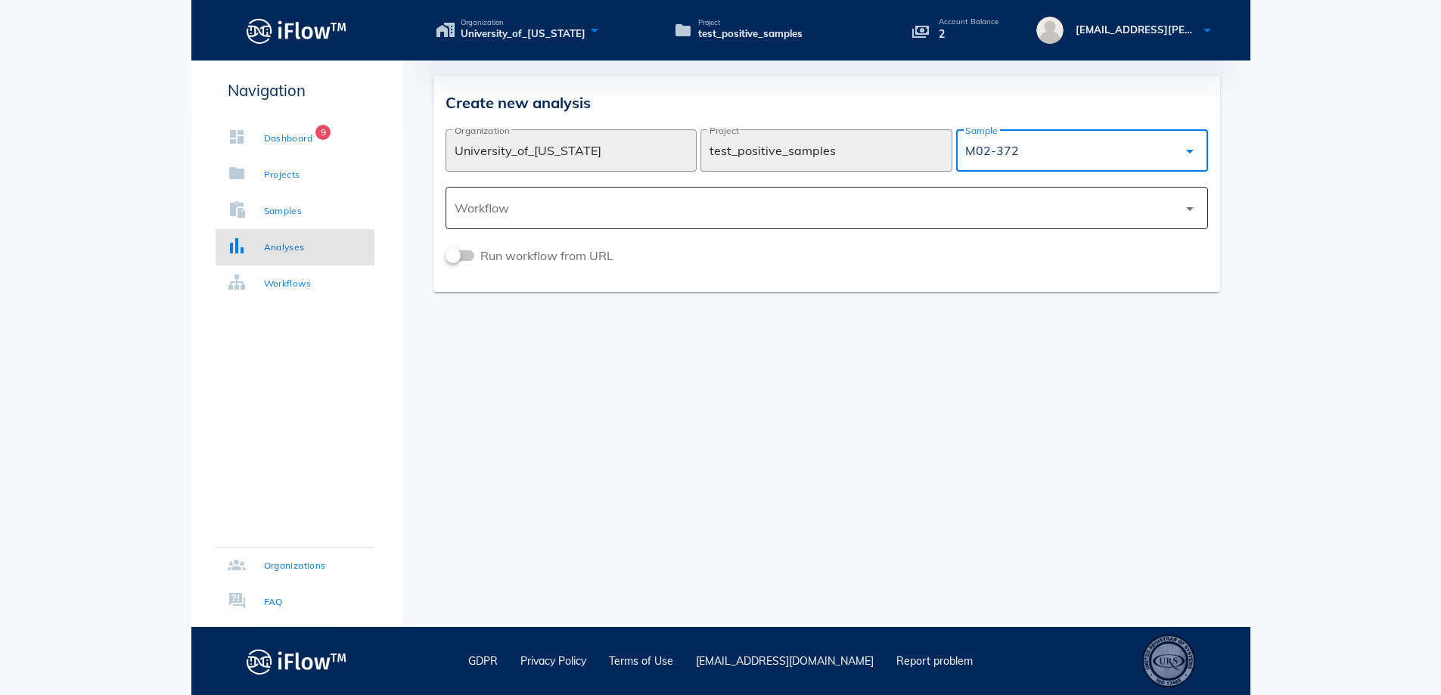
click at [651, 204] on div at bounding box center [816, 208] width 723 height 36
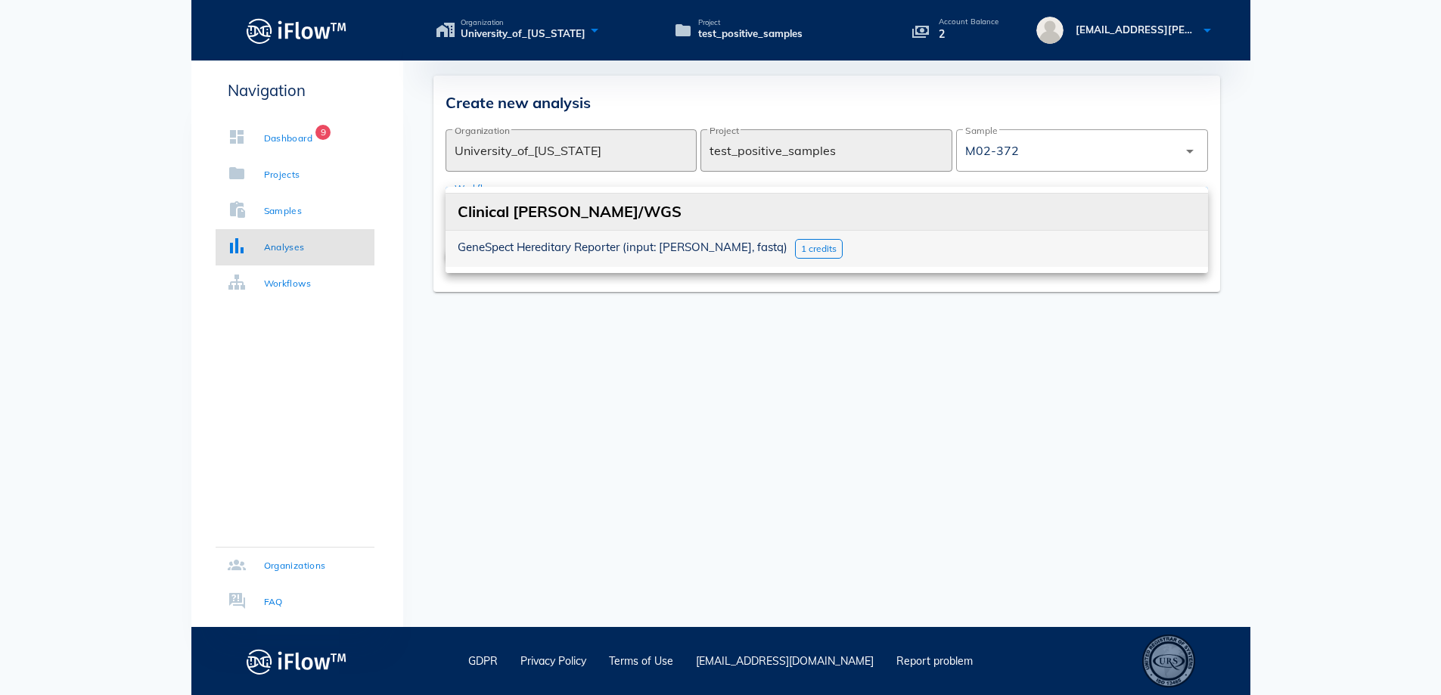
click at [801, 247] on span "1 credits" at bounding box center [819, 248] width 36 height 11
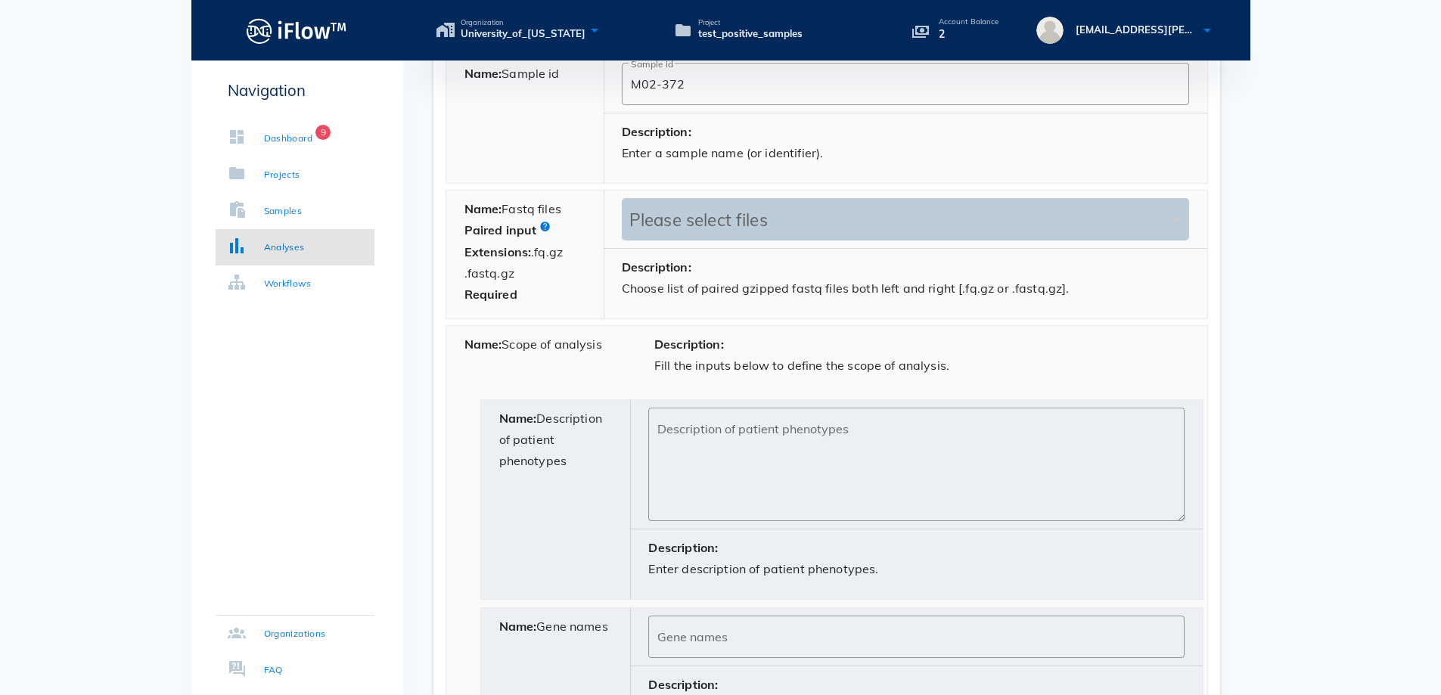
scroll to position [605, 0]
click at [707, 427] on textarea "Description of patient phenotypes" at bounding box center [920, 468] width 526 height 106
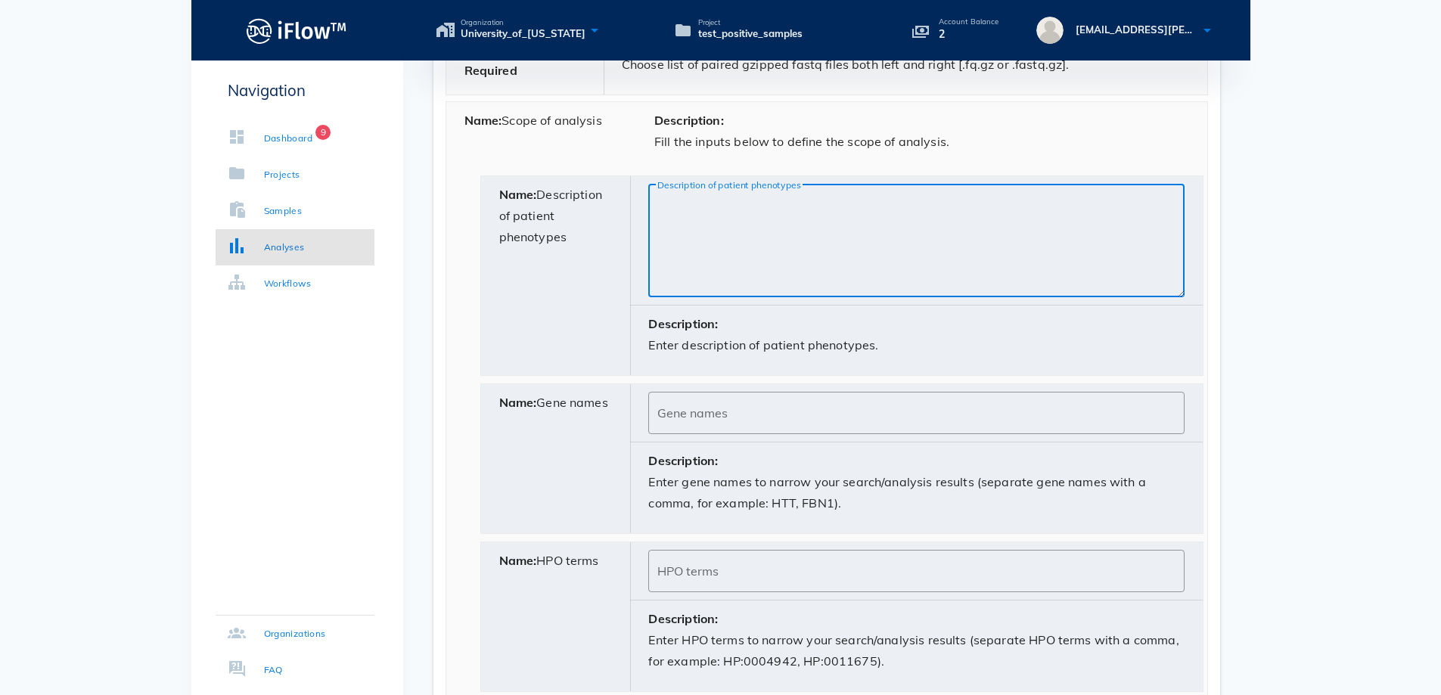
scroll to position [832, 0]
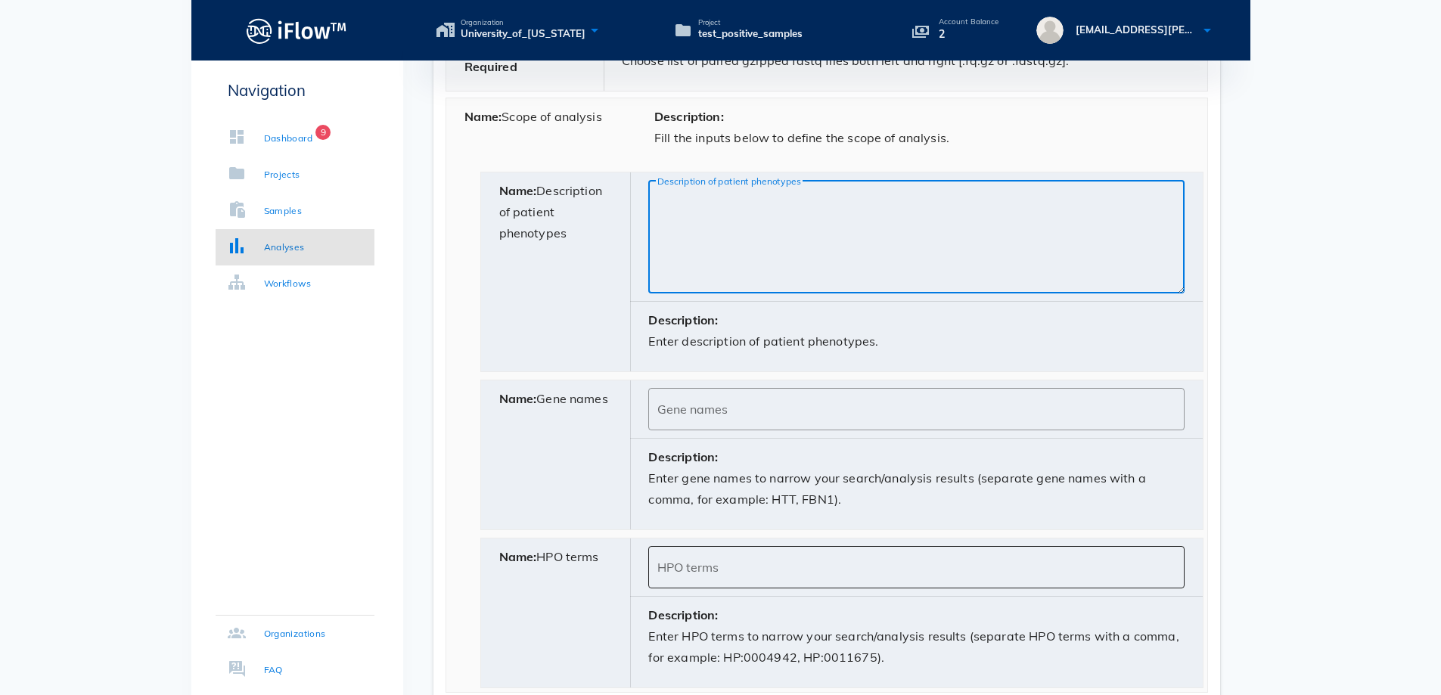
click at [677, 561] on div "HPO terms" at bounding box center [915, 567] width 517 height 42
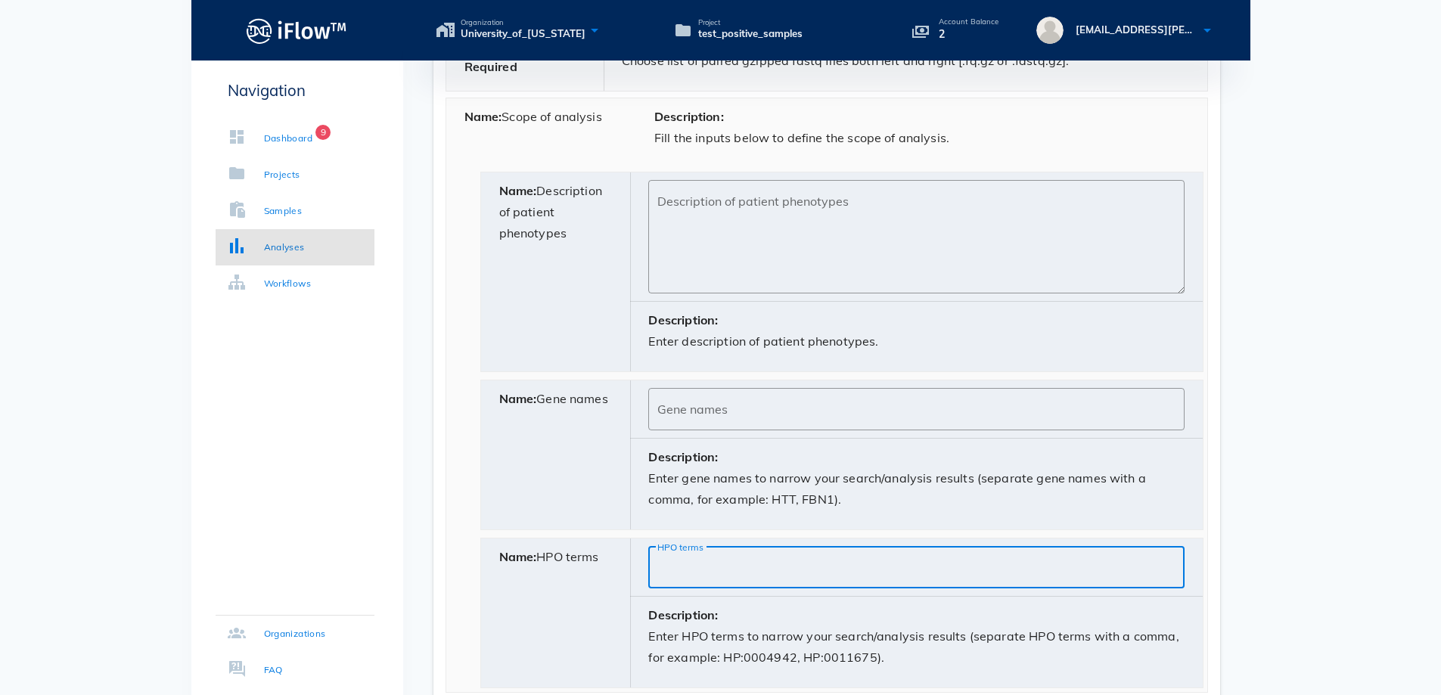
paste input "HP:0003323"
paste input "HP:0007158"
paste input "HP:0008955"
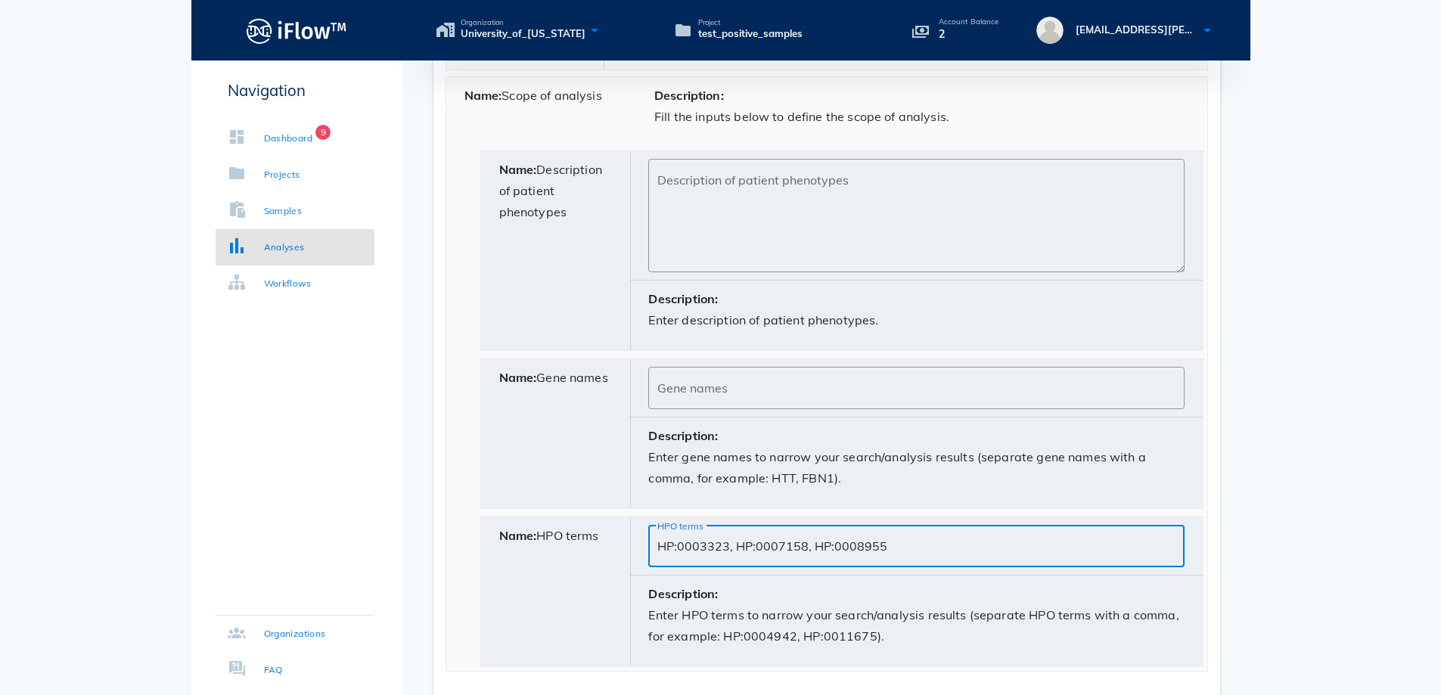
scroll to position [792, 0]
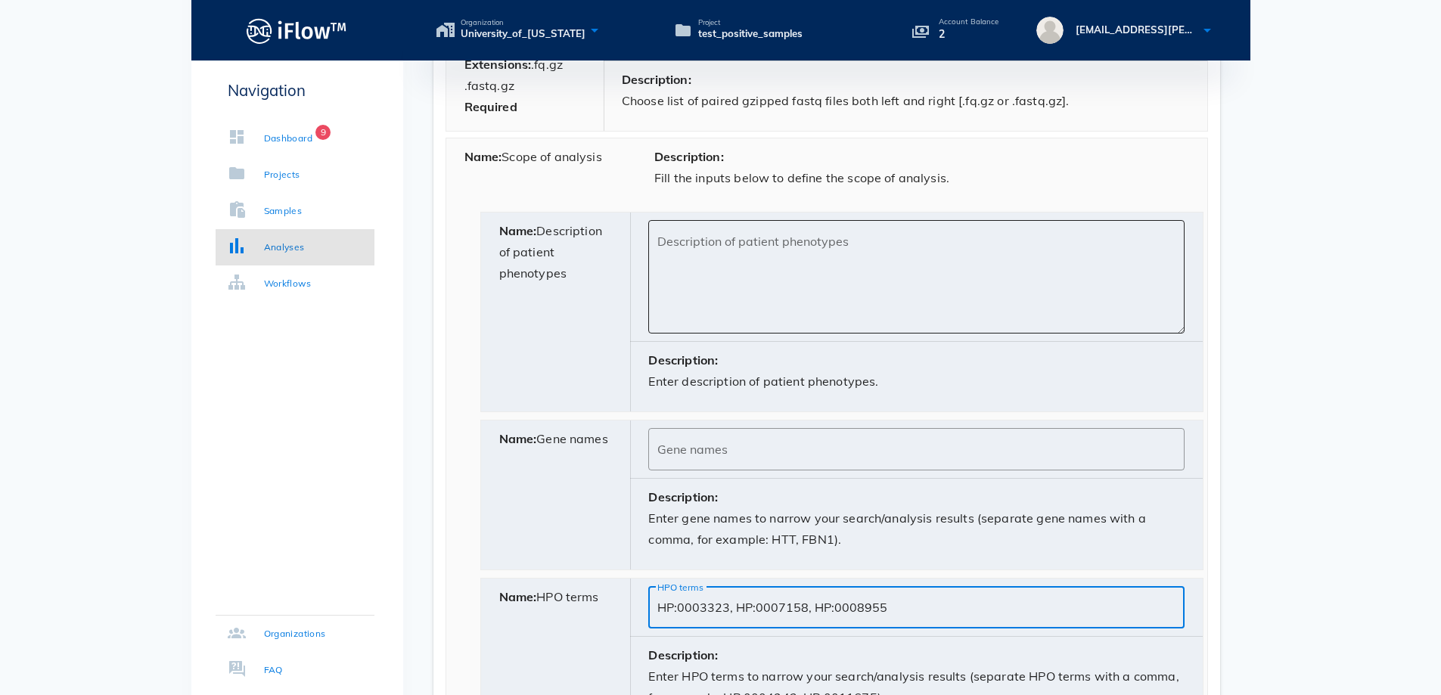
type input "HP:0003323, HP:0007158, HP:0008955"
click at [711, 251] on textarea "Description of patient phenotypes" at bounding box center [920, 281] width 526 height 106
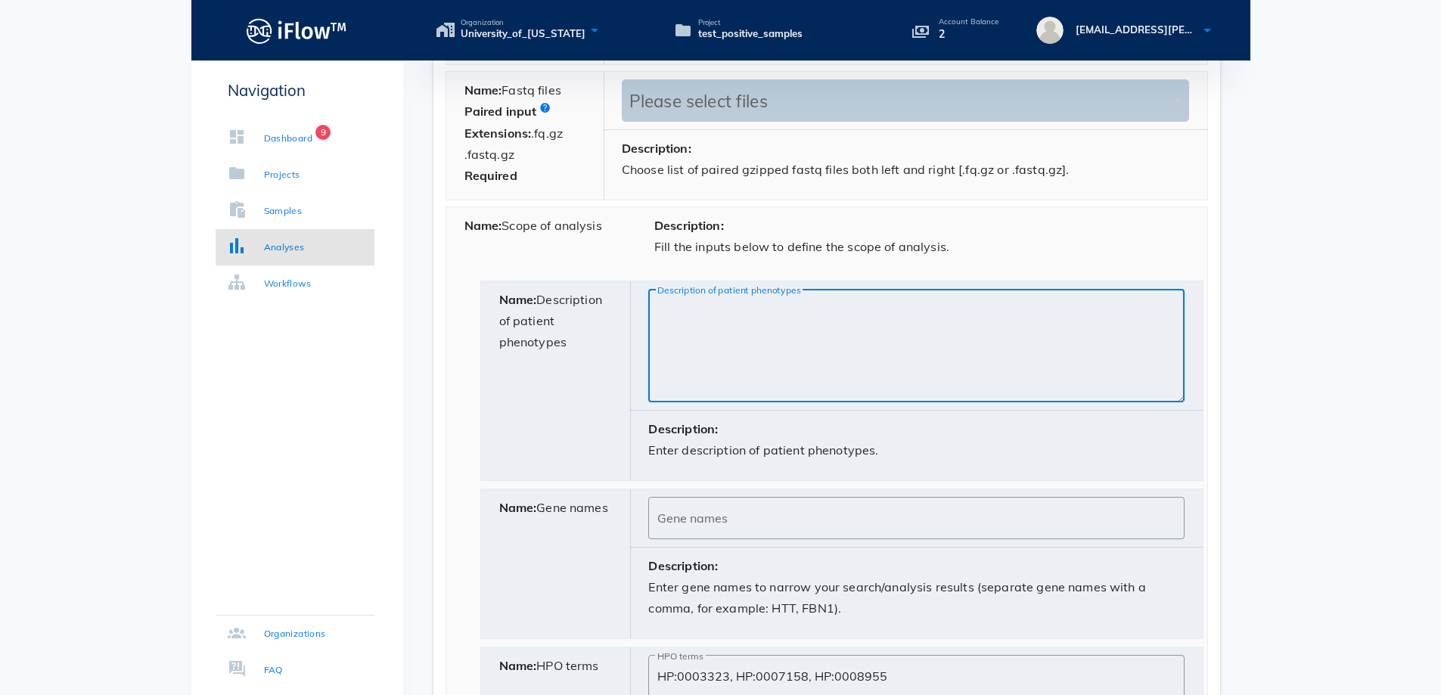
scroll to position [716, 0]
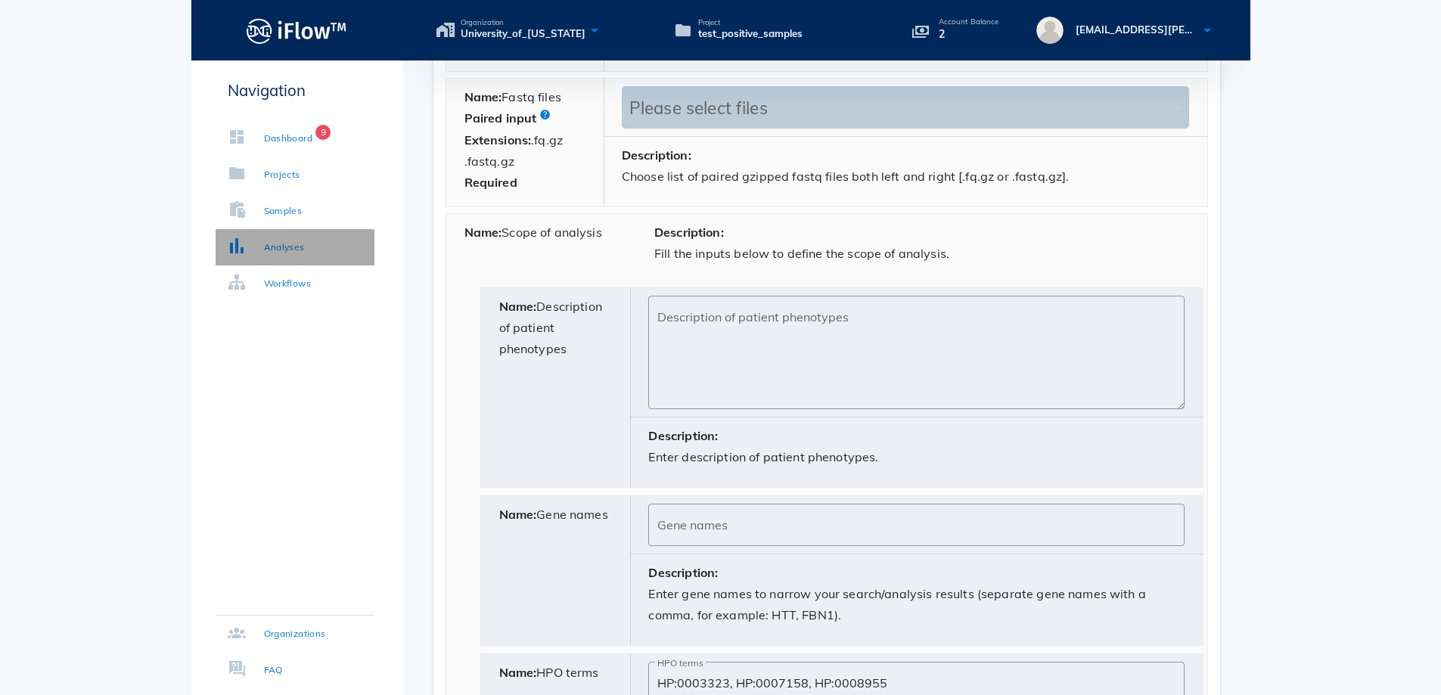
click at [266, 247] on div "Analyses" at bounding box center [284, 247] width 41 height 15
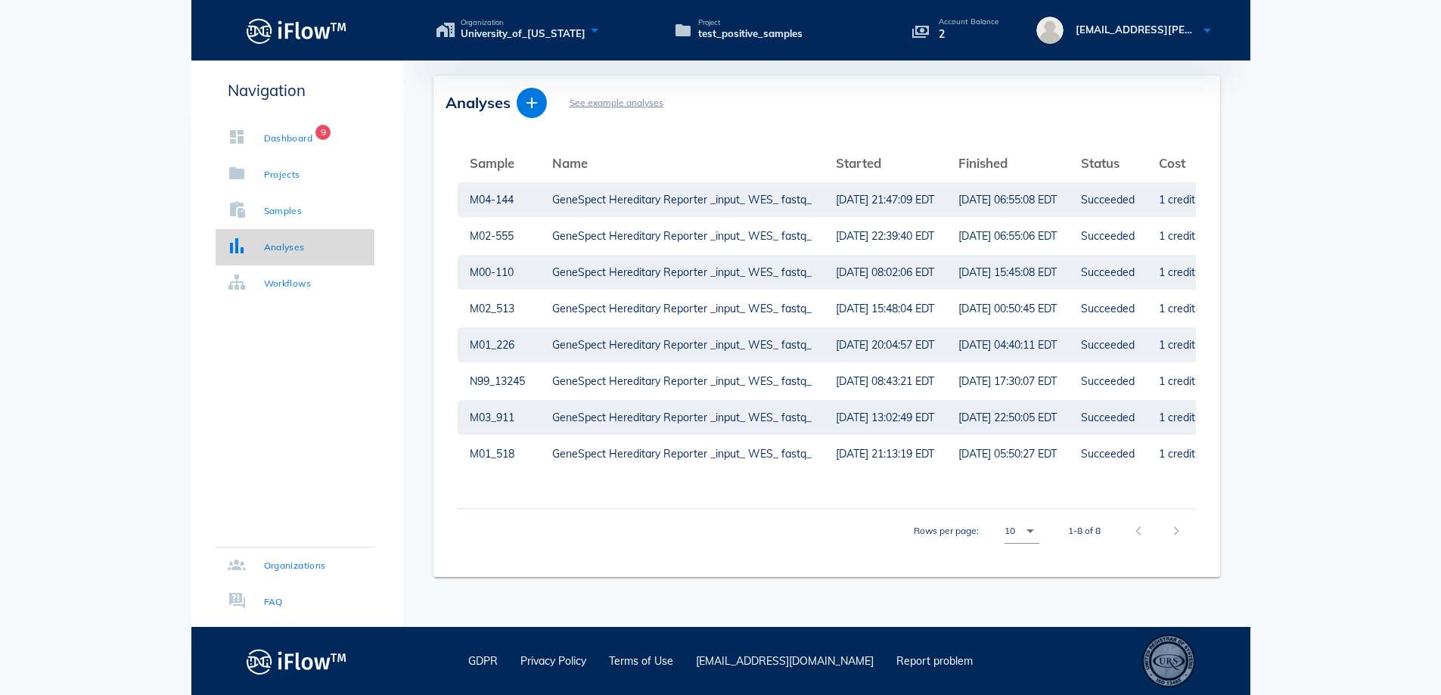
click at [266, 247] on div "Analyses" at bounding box center [284, 247] width 41 height 15
click at [239, 252] on icon at bounding box center [237, 246] width 18 height 18
click at [283, 252] on div "Analyses" at bounding box center [284, 247] width 41 height 15
click at [535, 99] on icon "button" at bounding box center [532, 103] width 18 height 18
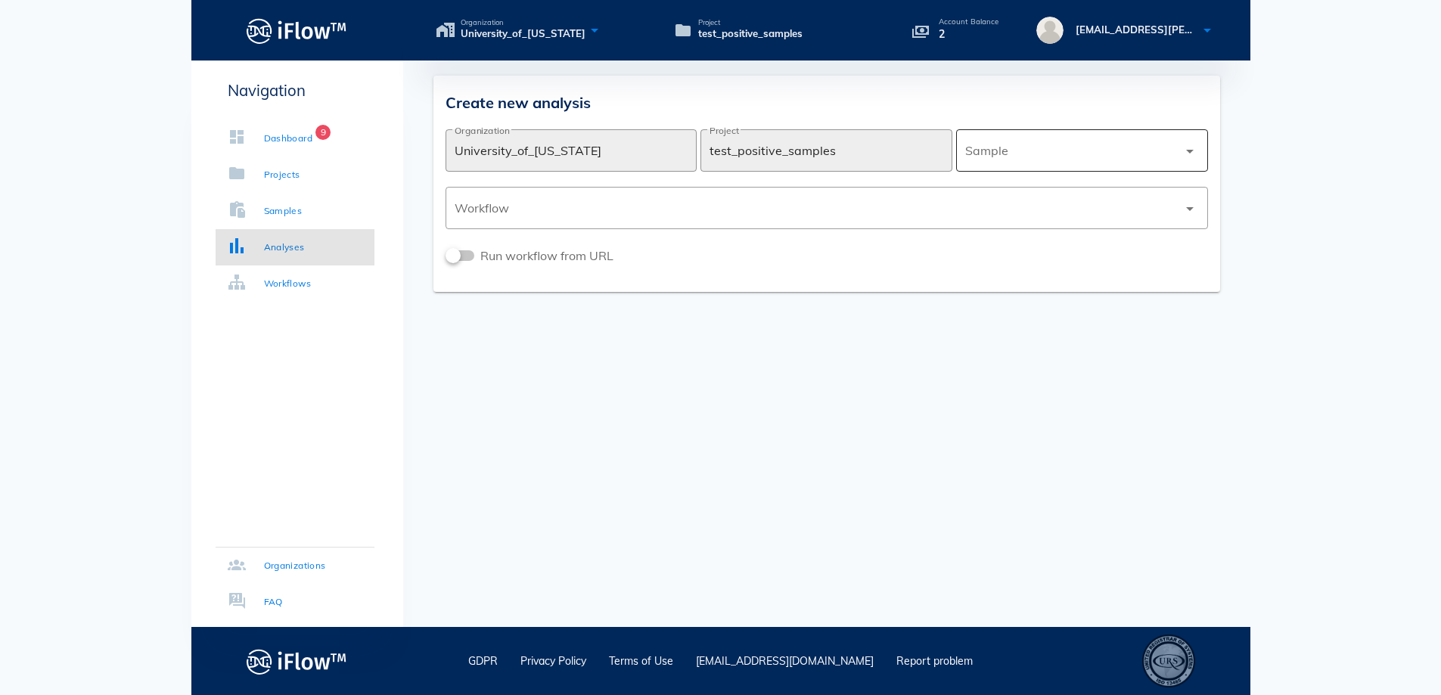
click at [1062, 162] on div at bounding box center [1071, 150] width 213 height 36
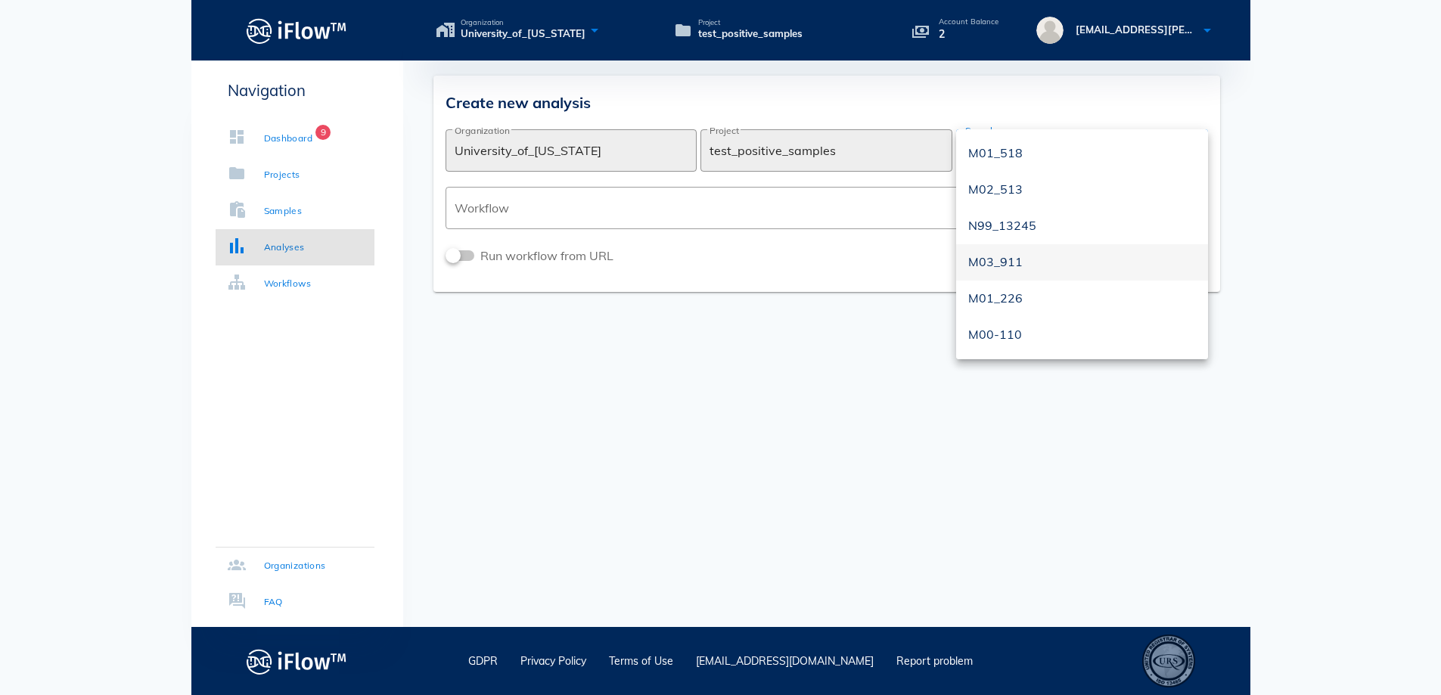
scroll to position [145, 0]
click at [998, 298] on div "M02-372" at bounding box center [1082, 298] width 228 height 14
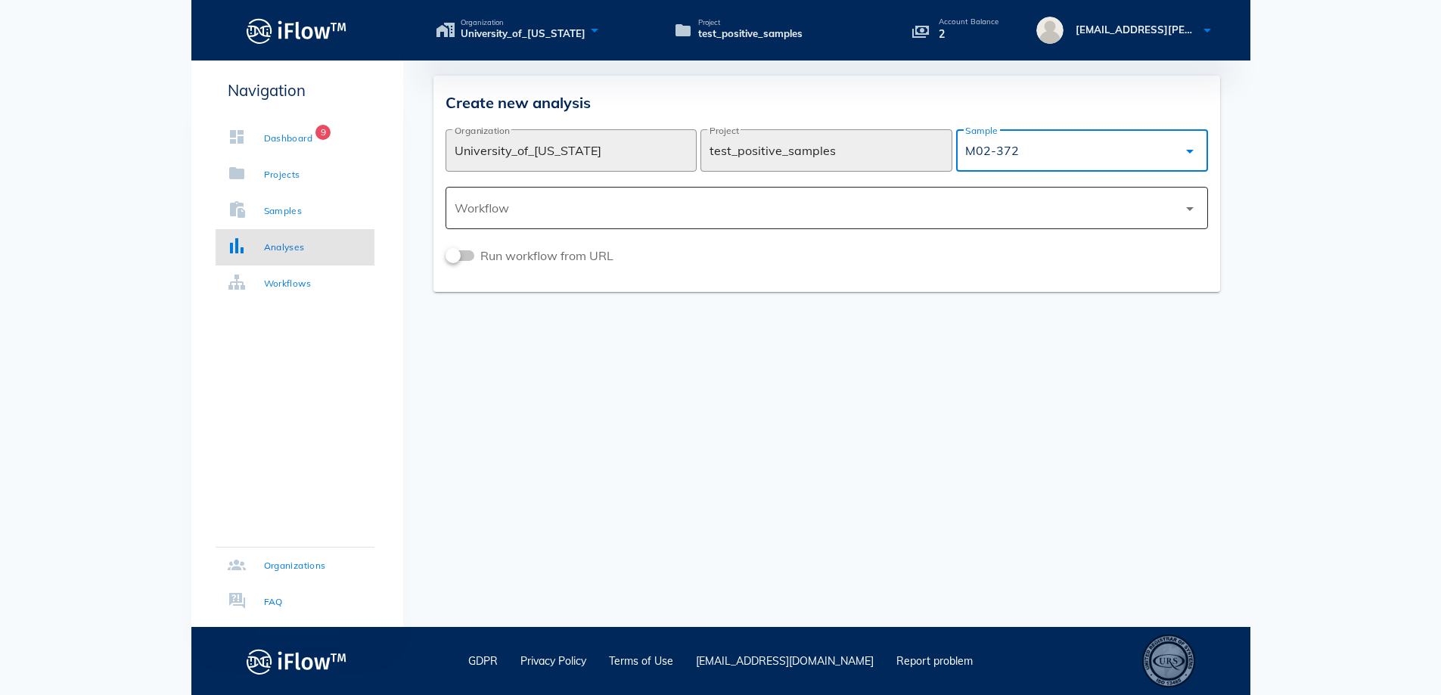
click at [735, 210] on div at bounding box center [816, 208] width 723 height 36
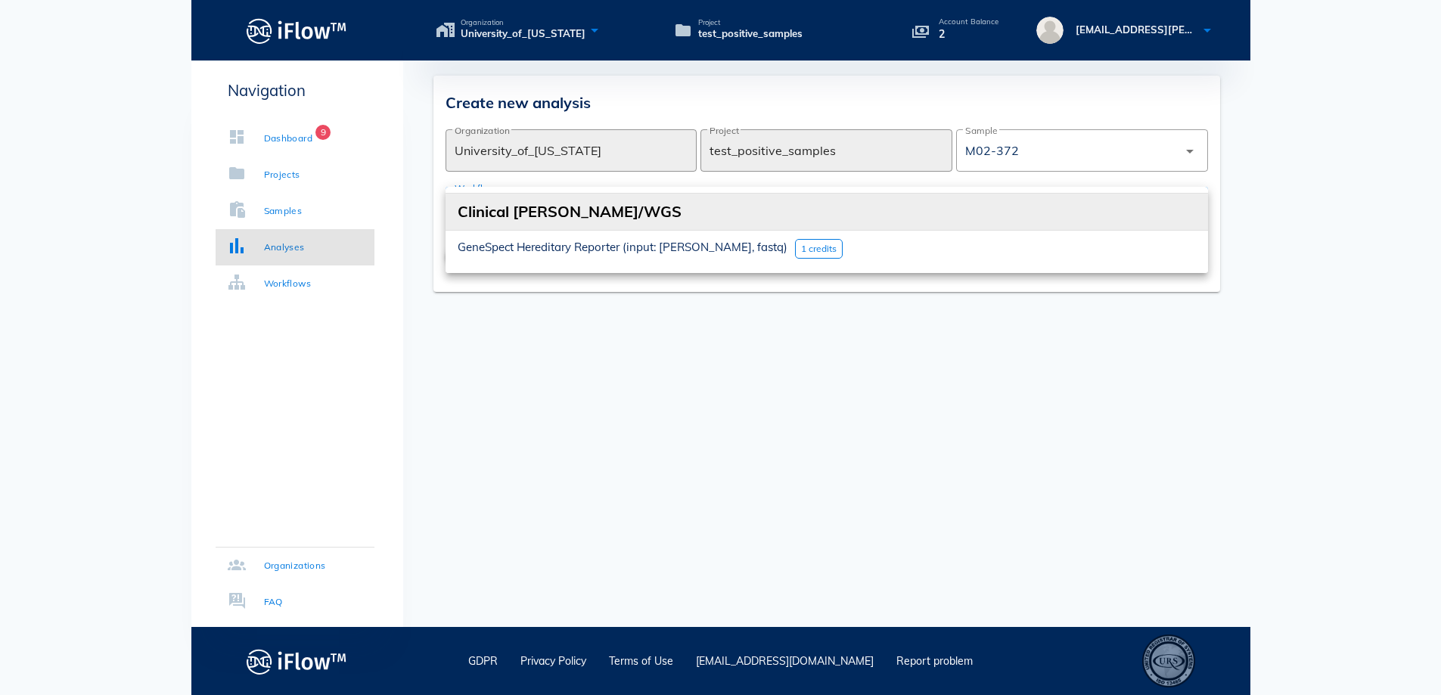
click at [801, 245] on span "1 credits" at bounding box center [819, 248] width 36 height 11
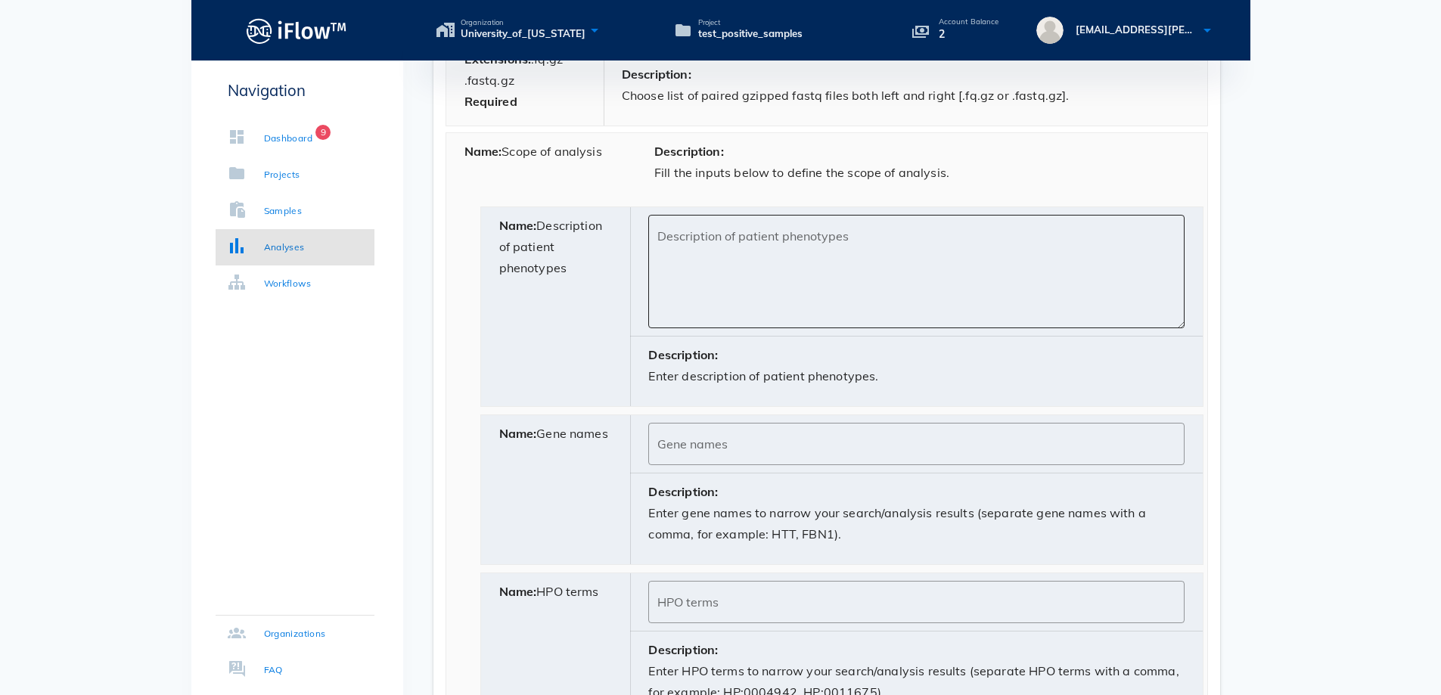
scroll to position [832, 0]
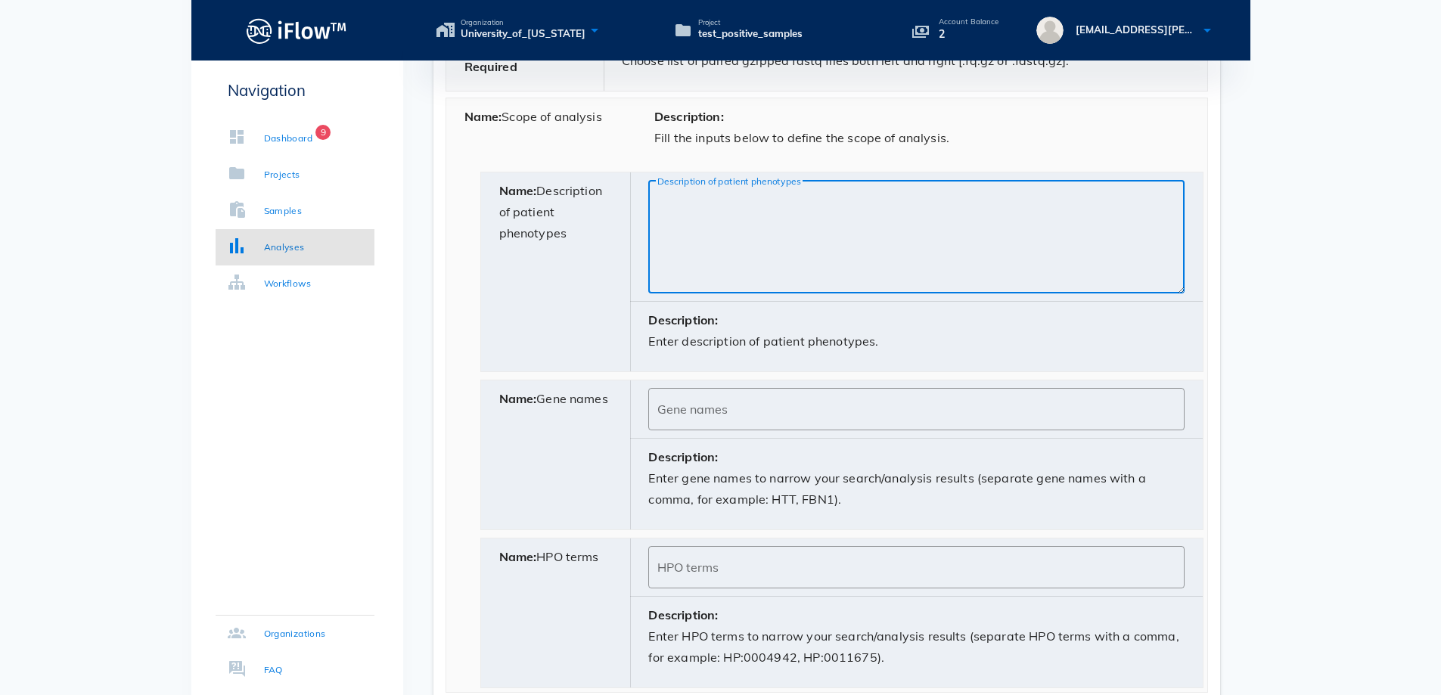
click at [695, 219] on textarea "Description of patient phenotypes" at bounding box center [920, 241] width 526 height 106
paste textarea "Progressive muscular atrophy"
type textarea "Progressive muscular atrophy"
click at [722, 566] on input "HPO terms" at bounding box center [915, 567] width 517 height 24
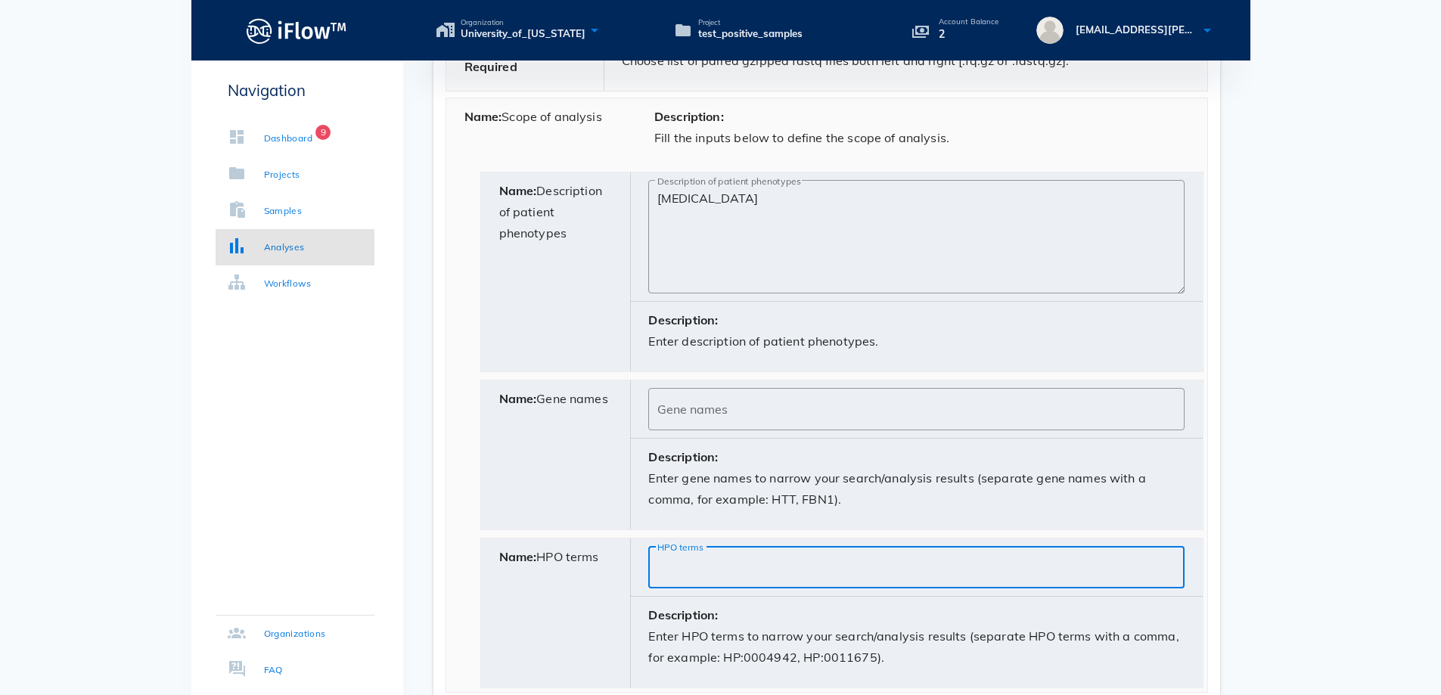
paste input "HP:0008955, HP:0003323, HP:0009067, HP:0007158"
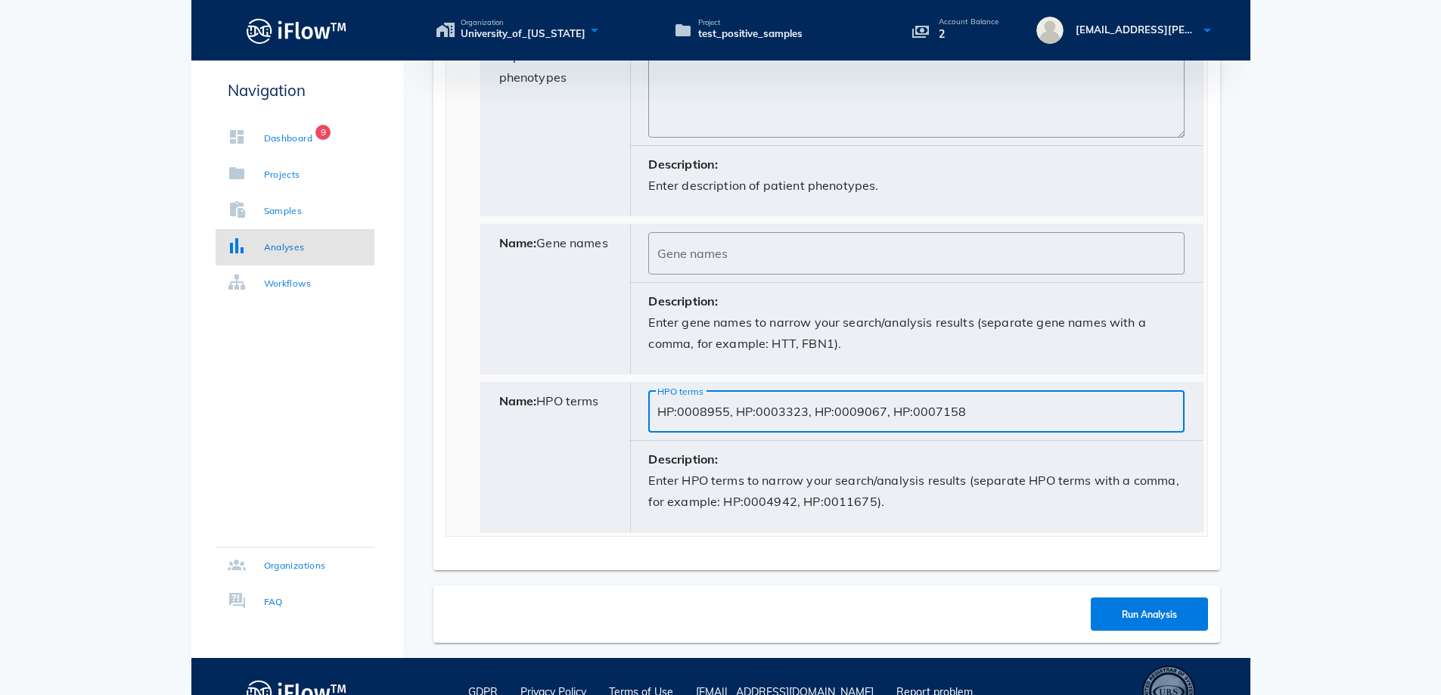
scroll to position [1019, 0]
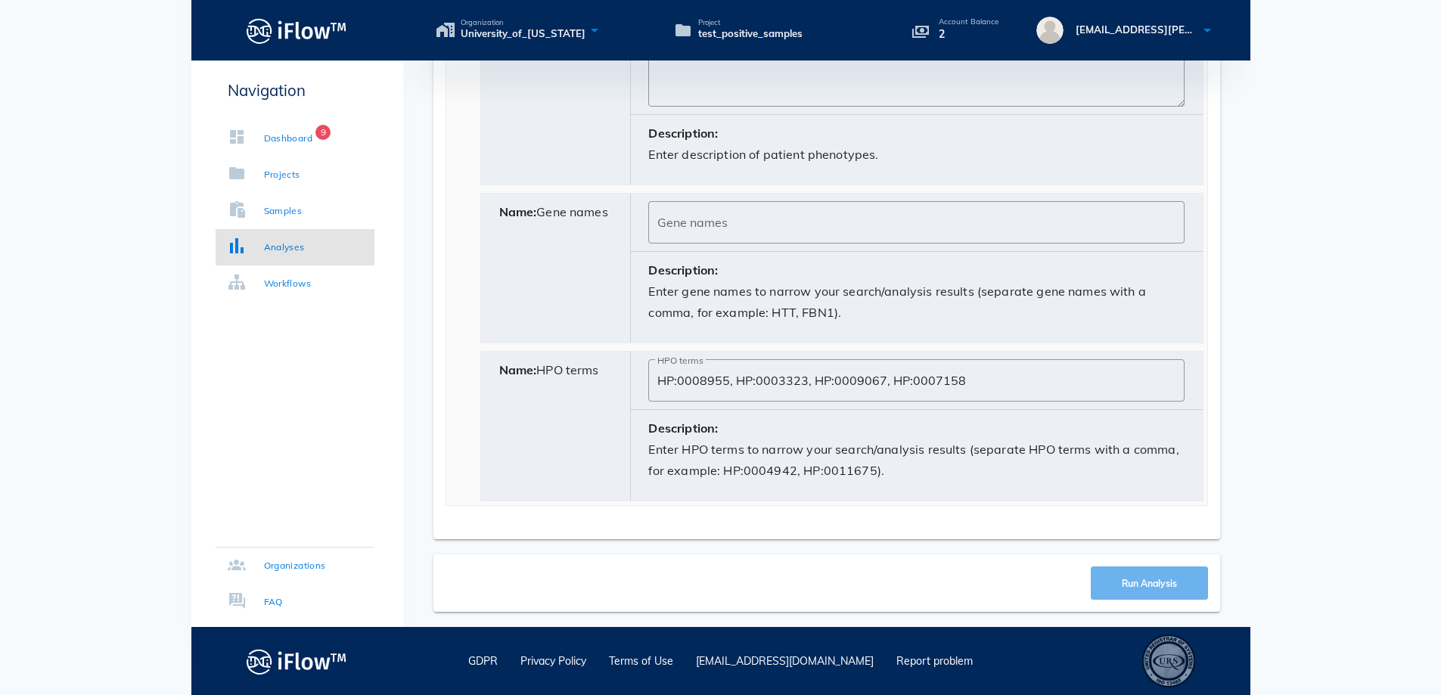
click at [1112, 585] on span "Run Analysis" at bounding box center [1149, 583] width 88 height 11
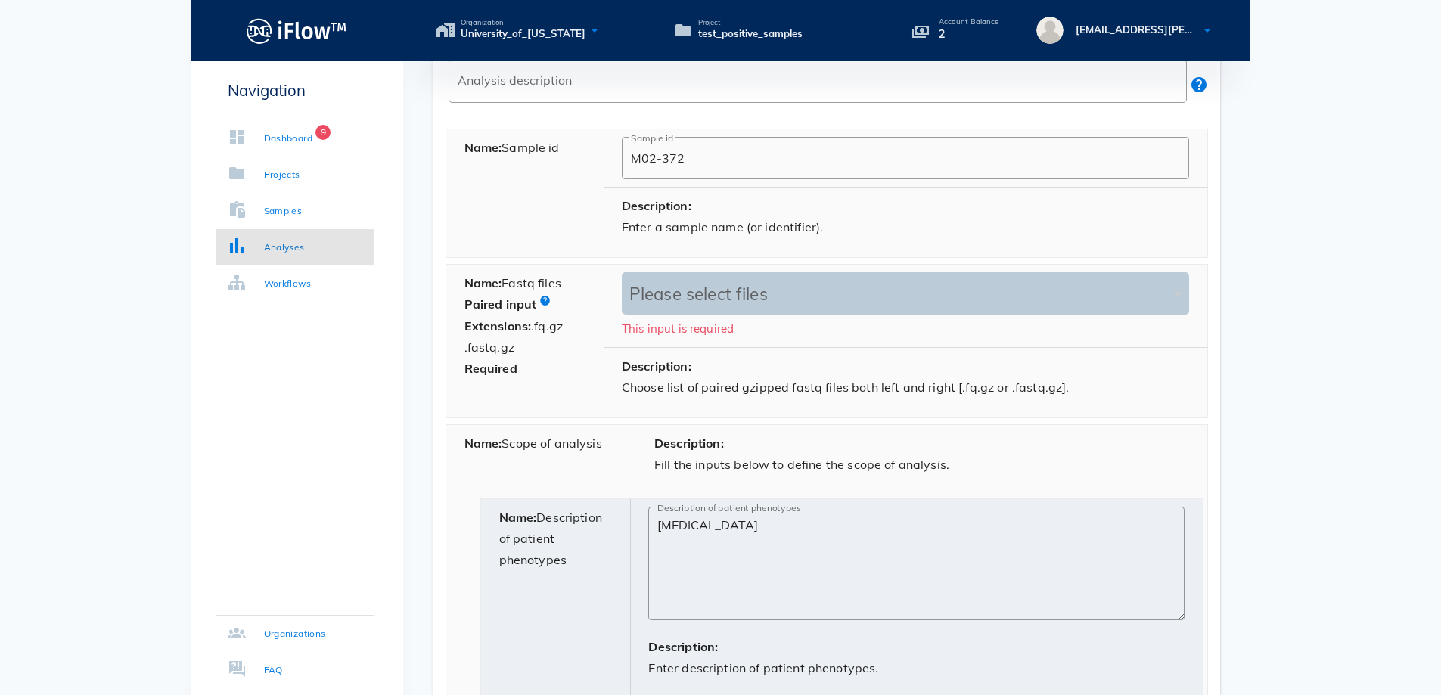
scroll to position [524, 0]
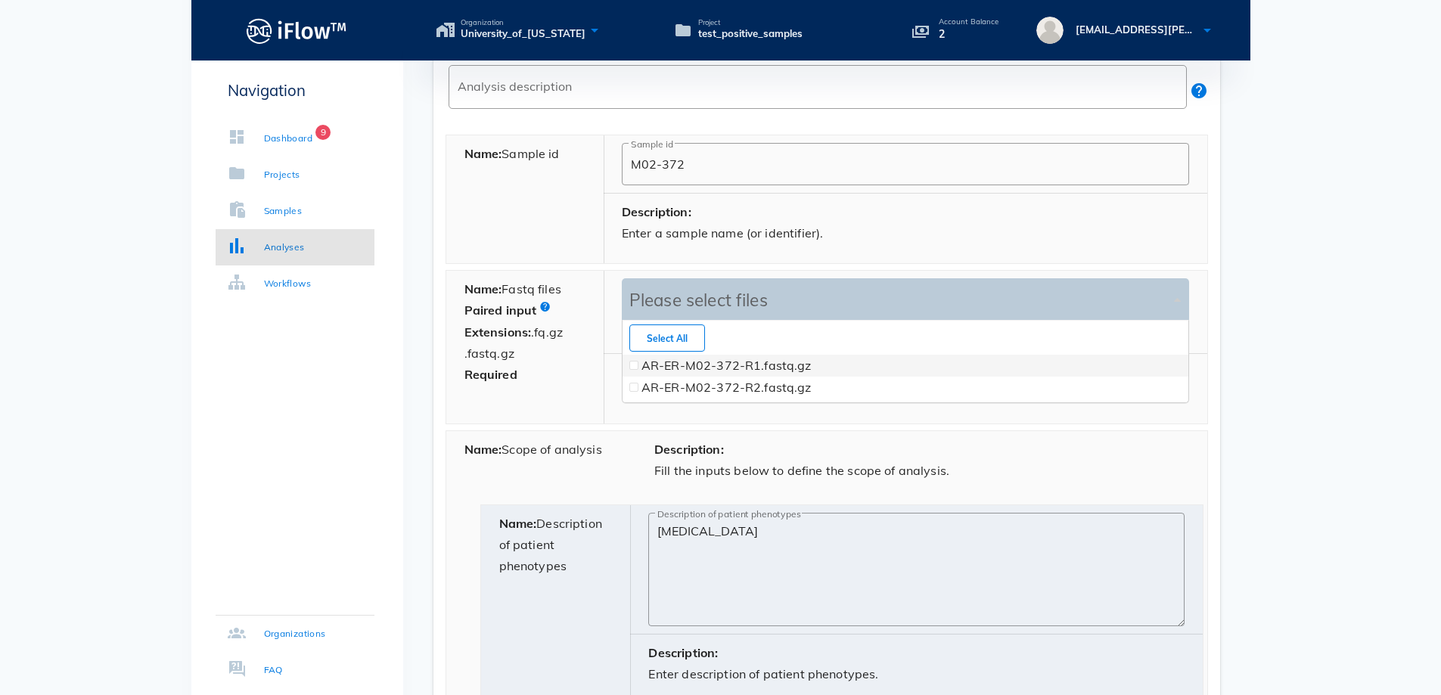
click at [746, 303] on div "Please select files" at bounding box center [898, 300] width 545 height 21
click at [673, 369] on label "AR-ER-M02-372-R1.fastq.gz" at bounding box center [726, 365] width 170 height 15
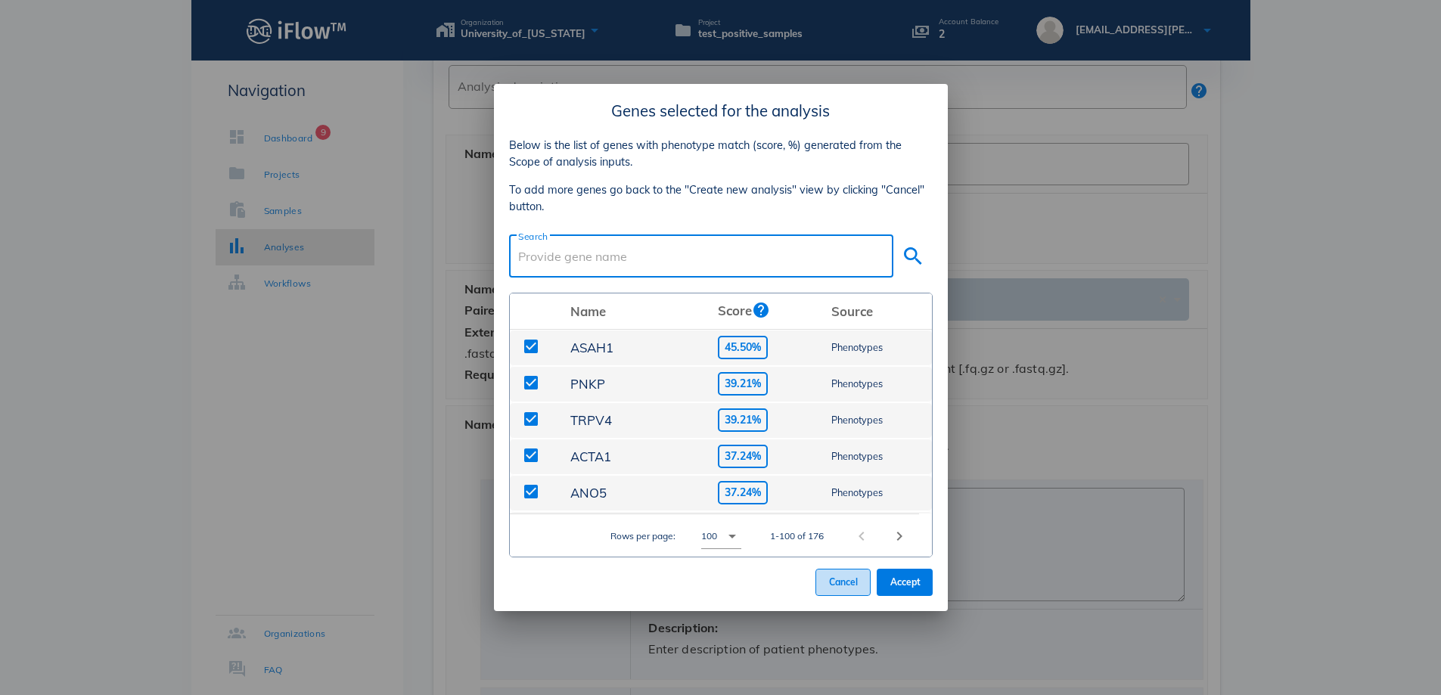
click at [840, 584] on span "Cancel" at bounding box center [843, 581] width 30 height 11
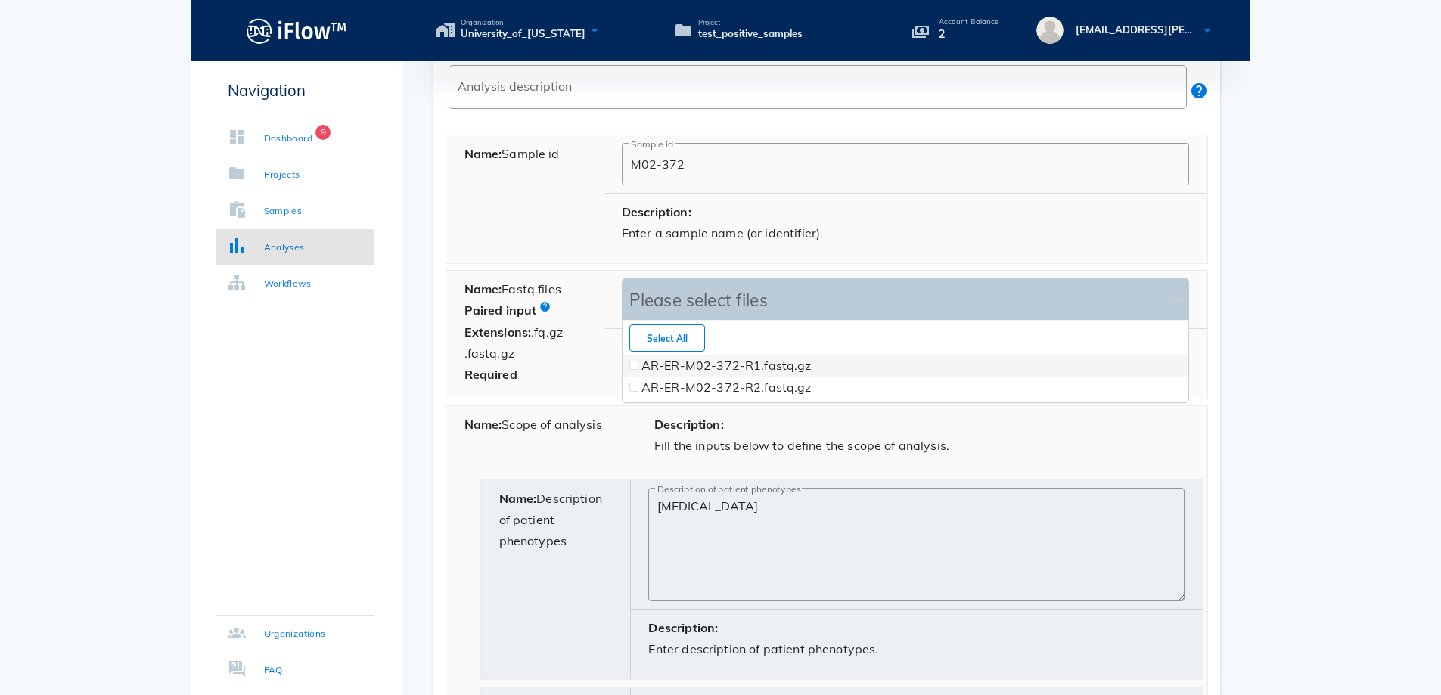
click at [719, 297] on div "AR-ER-M02-372-R1.fastq.gz" at bounding box center [698, 306] width 101 height 18
click at [632, 366] on span at bounding box center [634, 365] width 6 height 6
click at [632, 387] on span at bounding box center [634, 387] width 6 height 6
click at [854, 433] on div "Description: Fill the inputs below to define the scope of analysis." at bounding box center [921, 441] width 571 height 70
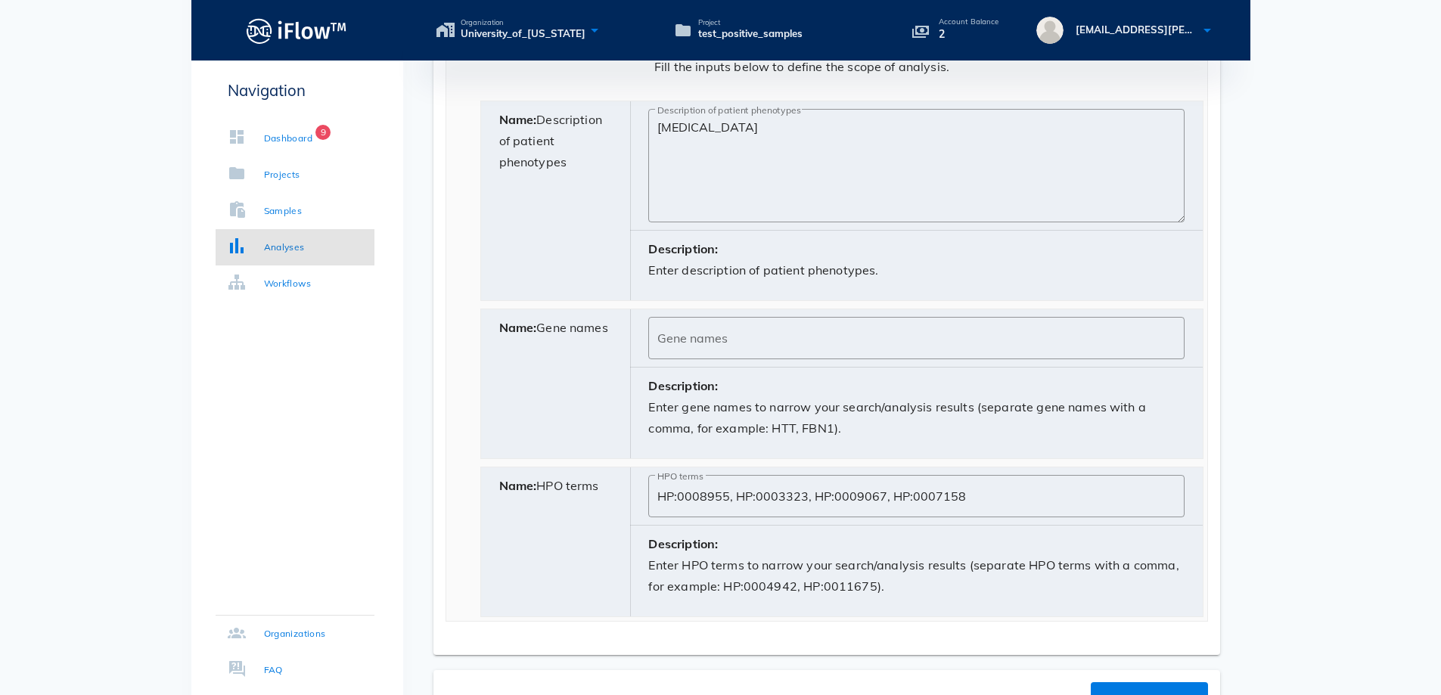
scroll to position [1019, 0]
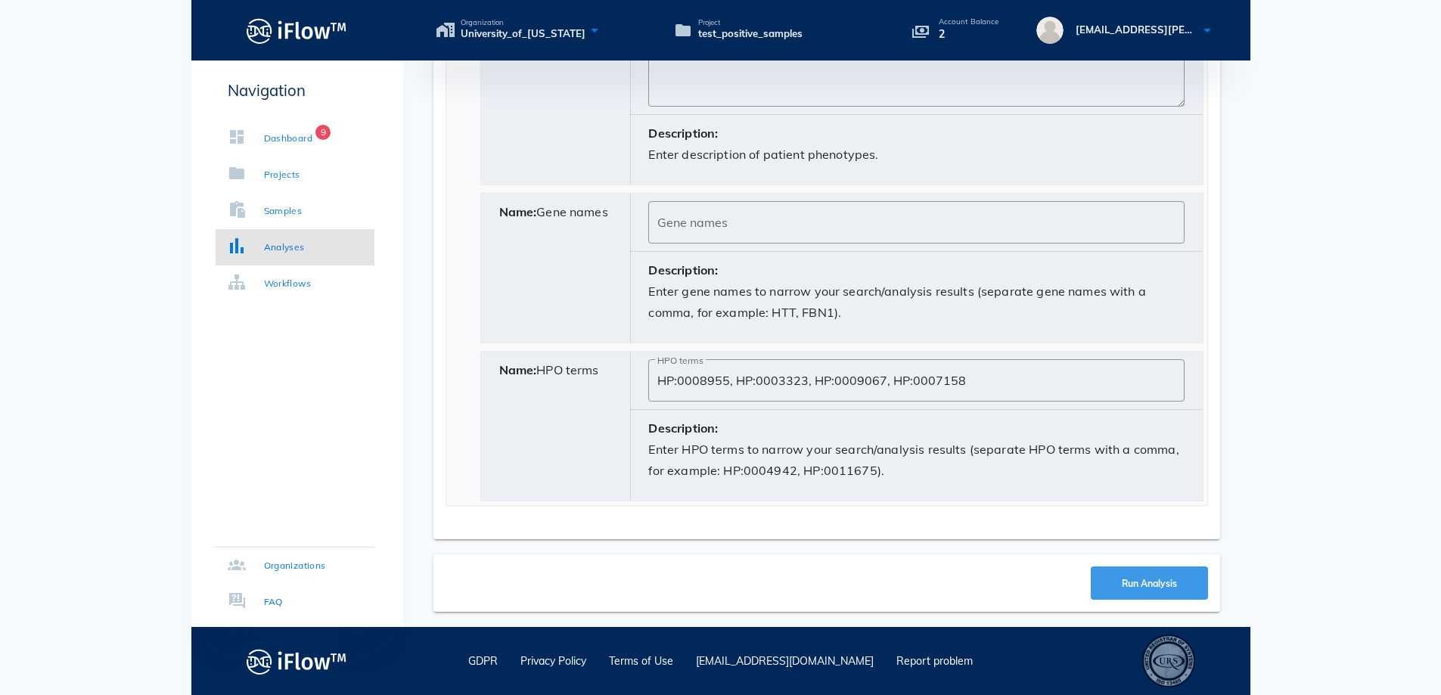
click at [1145, 588] on span "Run Analysis" at bounding box center [1149, 583] width 56 height 11
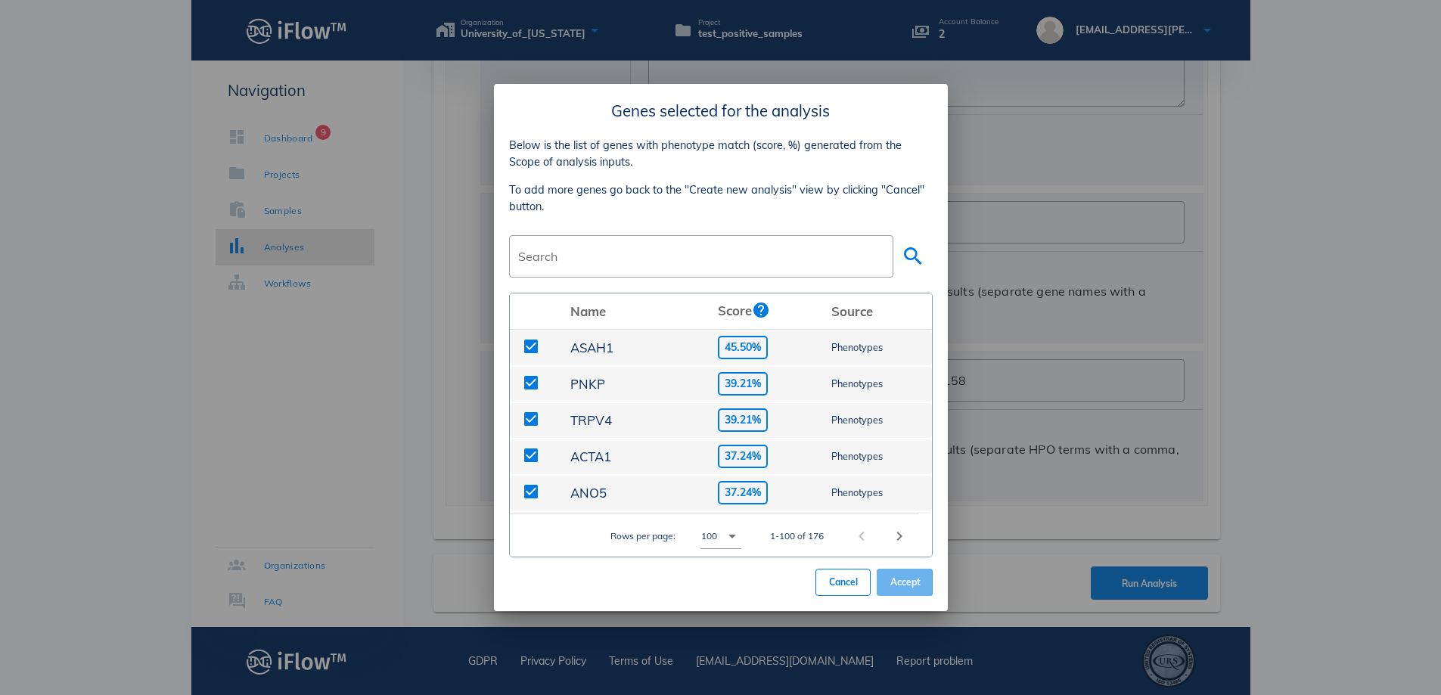
click at [910, 576] on span "Accept" at bounding box center [904, 581] width 31 height 11
type input "HP:0008955,HP:0003323,HP:0009067,HP:0007158"
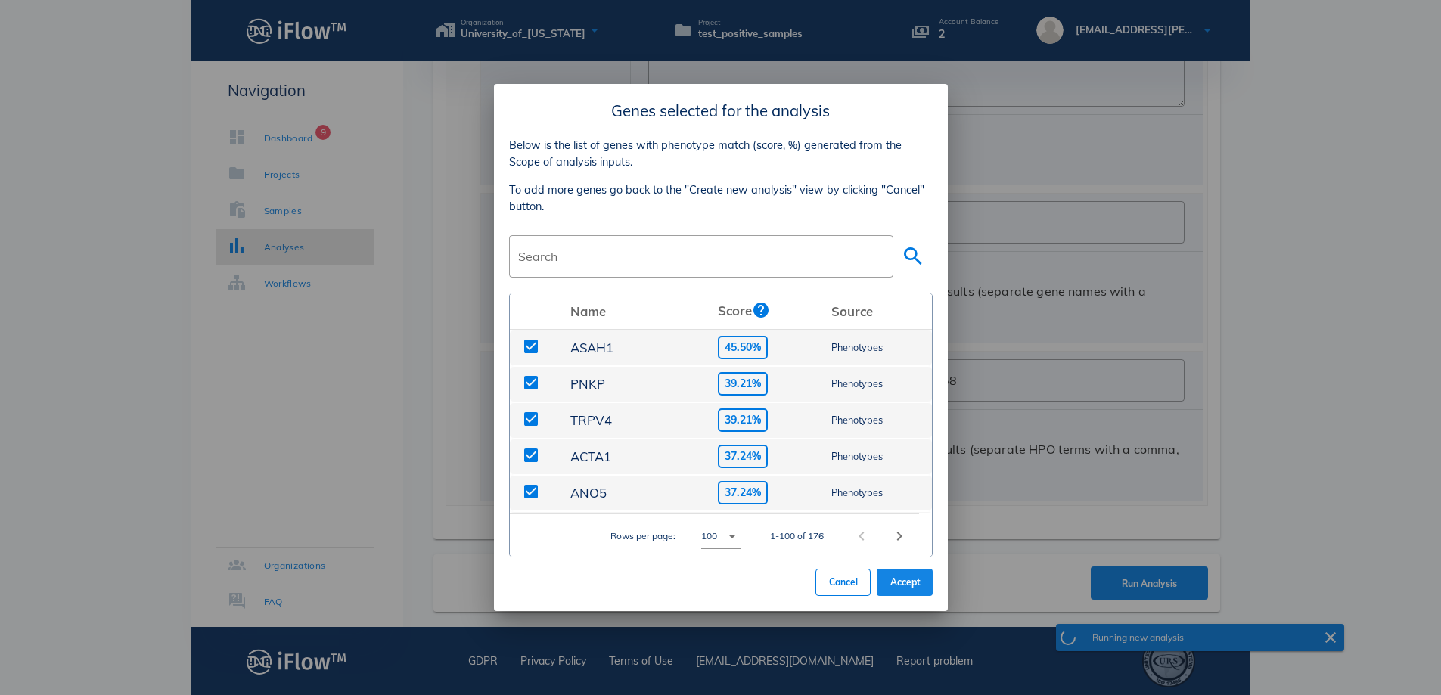
scroll to position [16, 0]
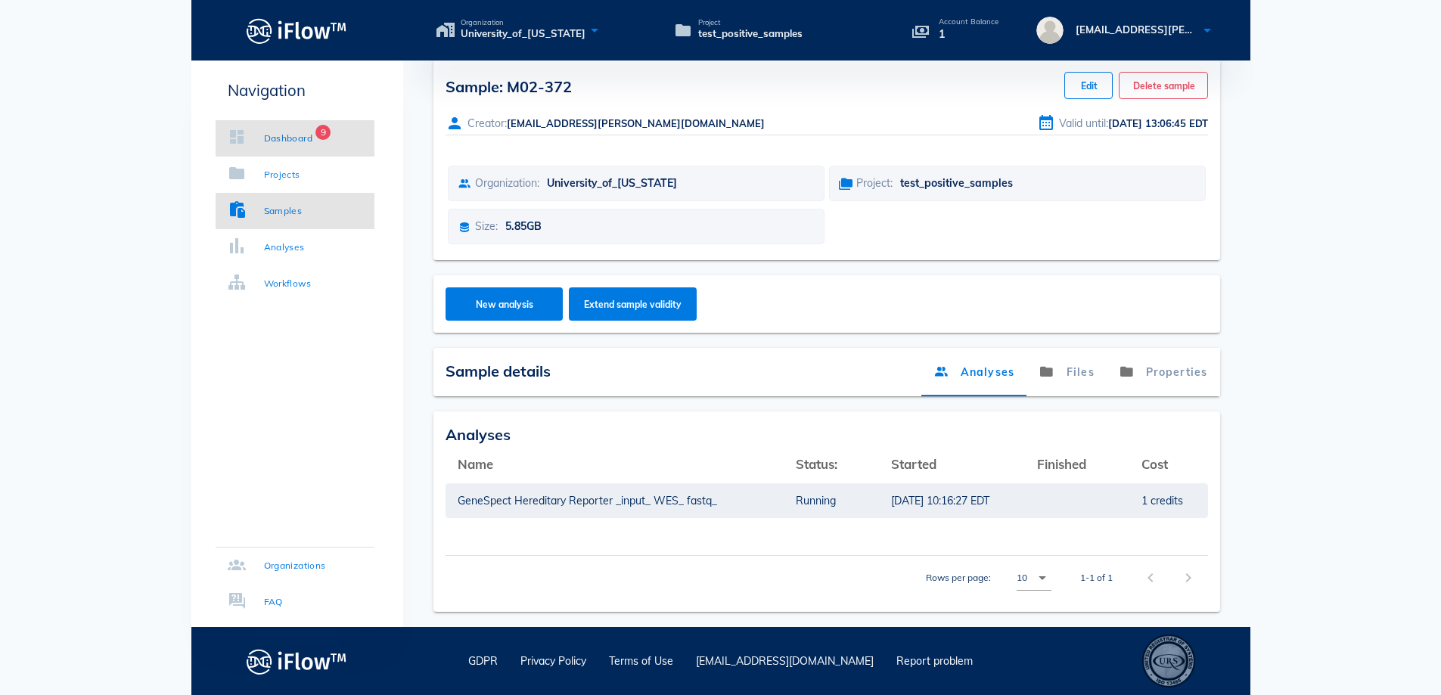
click at [270, 140] on div "Dashboard" at bounding box center [288, 138] width 49 height 15
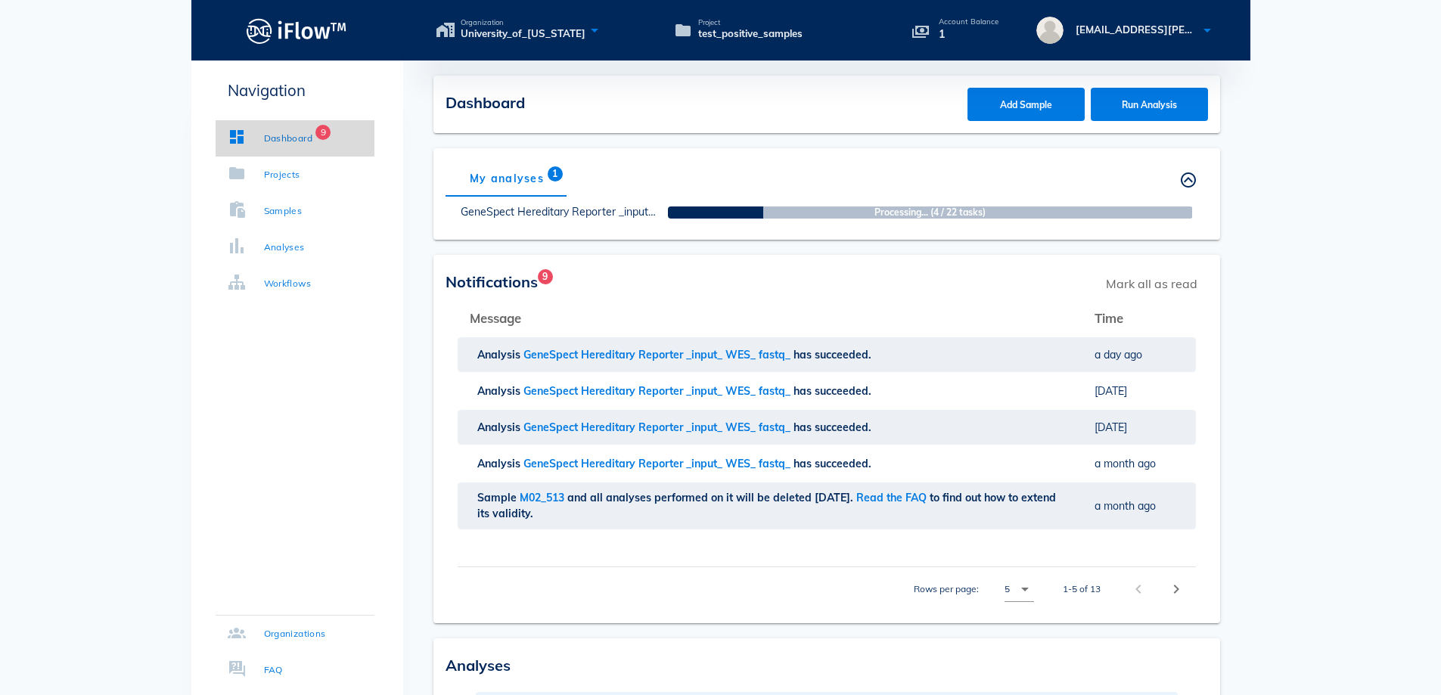
click at [295, 135] on div "Dashboard" at bounding box center [288, 138] width 49 height 15
